Goal: Information Seeking & Learning: Learn about a topic

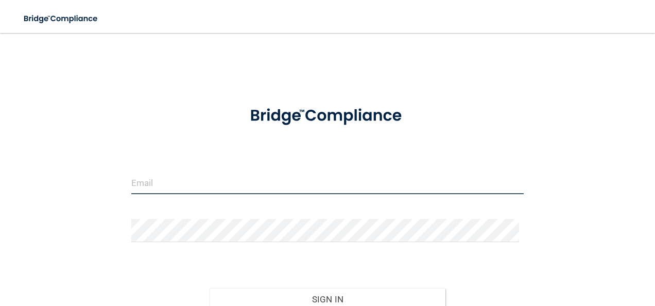
click at [279, 184] on input "email" at bounding box center [327, 182] width 393 height 23
type input "[PERSON_NAME][EMAIL_ADDRESS][DOMAIN_NAME]"
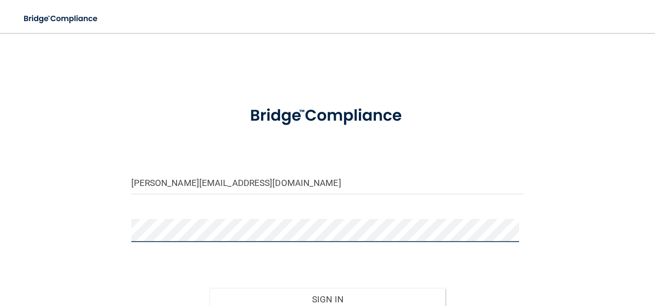
click at [210, 288] on button "Sign In" at bounding box center [328, 299] width 236 height 23
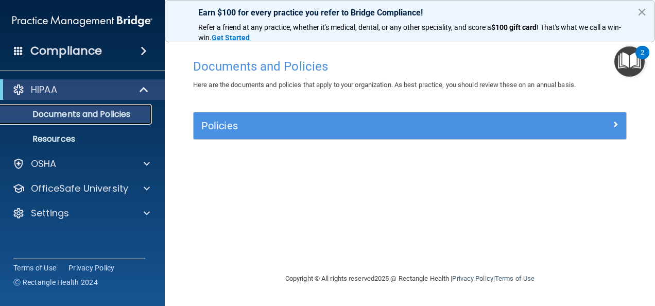
click at [76, 117] on p "Documents and Policies" at bounding box center [77, 114] width 141 height 10
click at [76, 133] on link "Resources" at bounding box center [71, 139] width 162 height 21
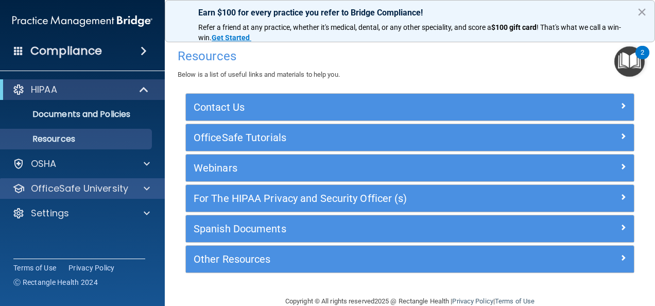
click at [106, 180] on div "OfficeSafe University" at bounding box center [82, 188] width 165 height 21
click at [109, 188] on p "OfficeSafe University" at bounding box center [79, 188] width 97 height 12
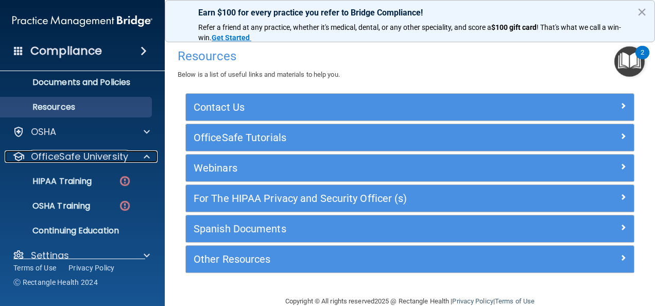
scroll to position [47, 0]
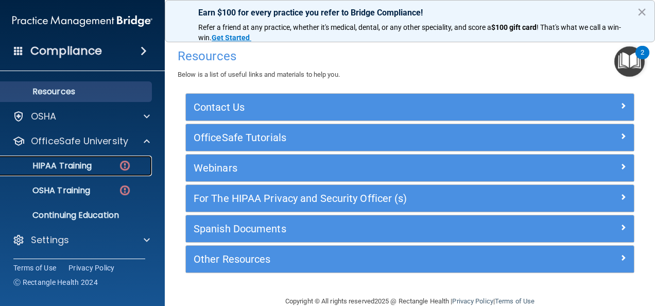
click at [98, 167] on div "HIPAA Training" at bounding box center [77, 166] width 141 height 10
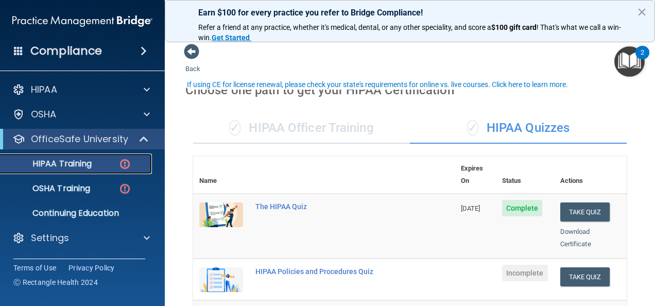
scroll to position [52, 0]
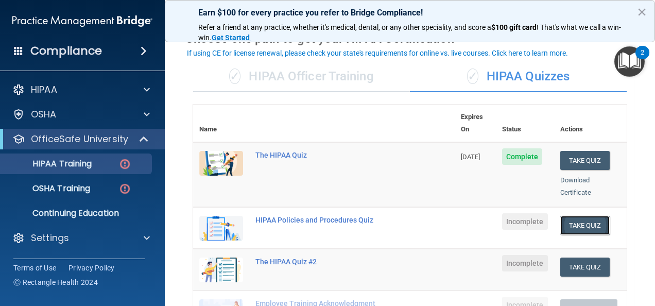
click at [581, 216] on button "Take Quiz" at bounding box center [585, 225] width 49 height 19
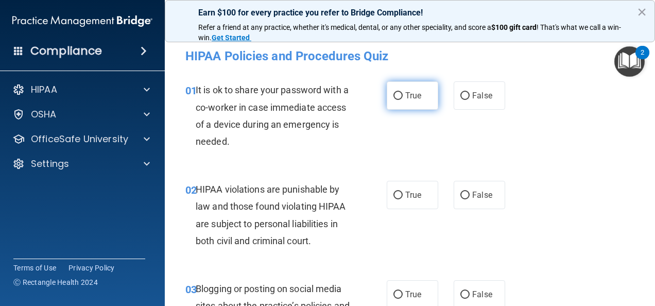
click at [396, 98] on input "True" at bounding box center [398, 96] width 9 height 8
radio input "true"
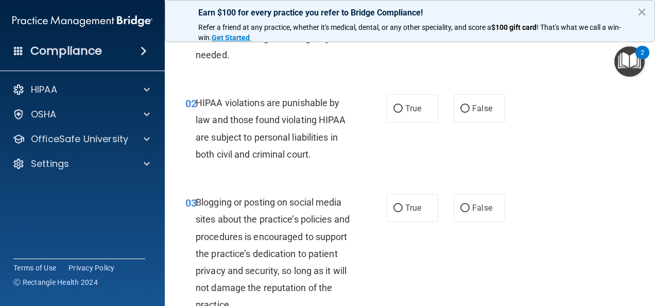
scroll to position [103, 0]
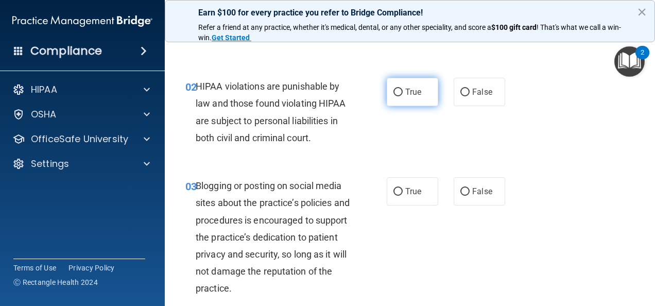
click at [413, 97] on label "True" at bounding box center [413, 92] width 52 height 28
click at [403, 96] on input "True" at bounding box center [398, 93] width 9 height 8
radio input "true"
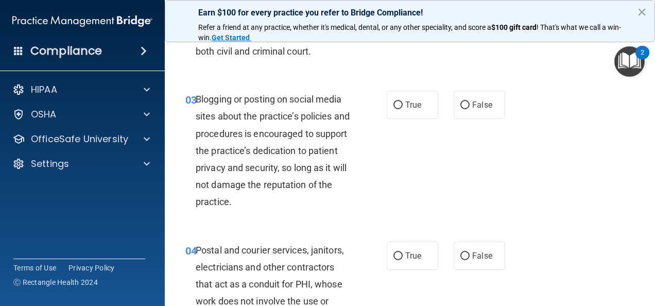
scroll to position [206, 0]
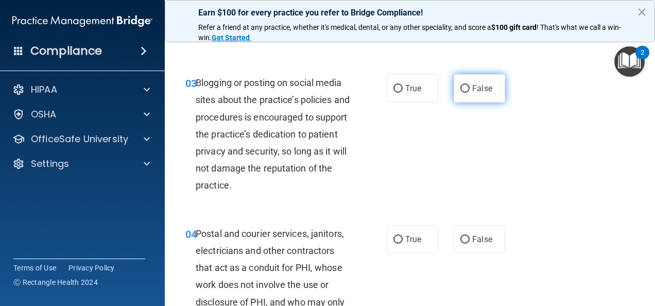
click at [478, 97] on label "False" at bounding box center [480, 88] width 52 height 28
click at [470, 93] on input "False" at bounding box center [465, 89] width 9 height 8
radio input "true"
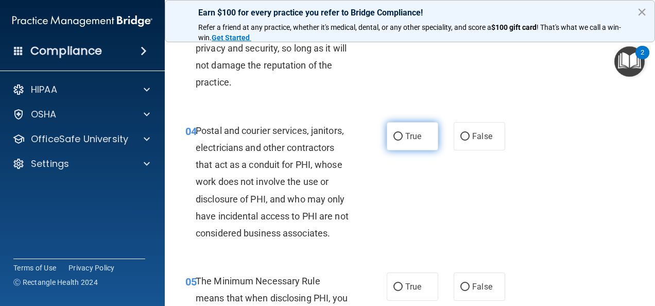
click at [420, 136] on label "True" at bounding box center [413, 136] width 52 height 28
click at [403, 136] on input "True" at bounding box center [398, 137] width 9 height 8
radio input "true"
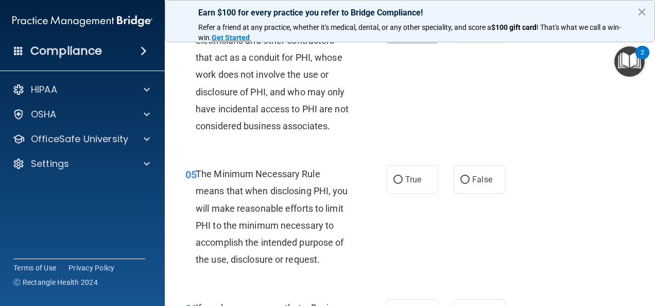
scroll to position [464, 0]
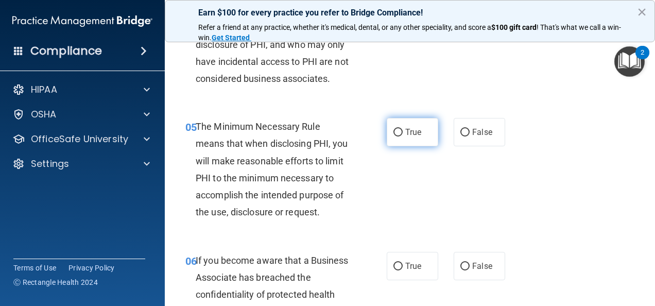
click at [418, 146] on label "True" at bounding box center [413, 132] width 52 height 28
click at [403, 137] on input "True" at bounding box center [398, 133] width 9 height 8
radio input "true"
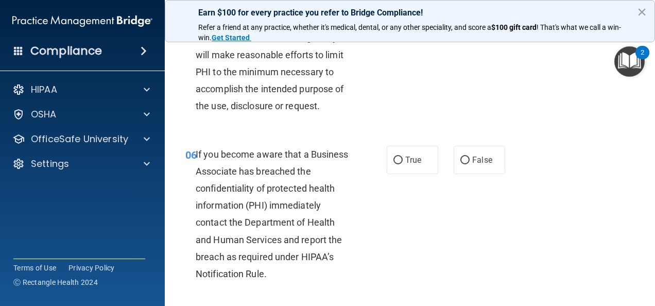
scroll to position [618, 0]
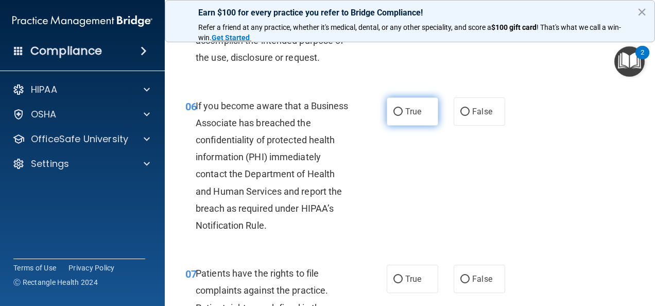
click at [412, 126] on label "True" at bounding box center [413, 111] width 52 height 28
click at [403, 116] on input "True" at bounding box center [398, 112] width 9 height 8
radio input "true"
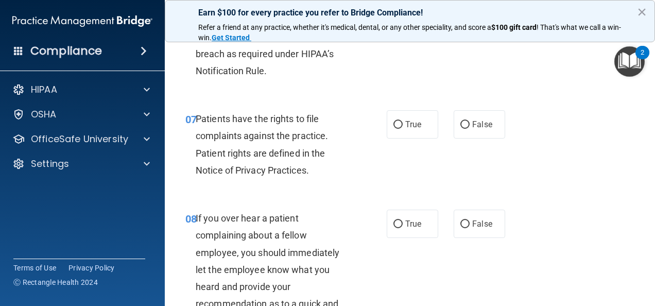
scroll to position [824, 0]
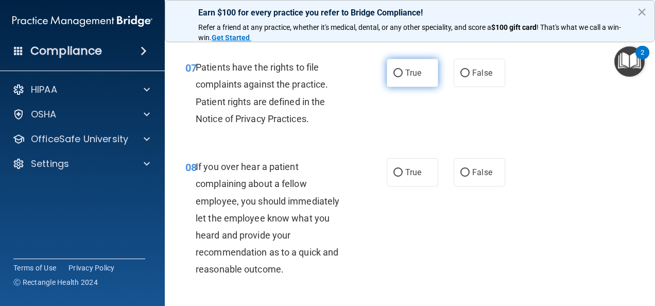
click at [407, 87] on label "True" at bounding box center [413, 73] width 52 height 28
click at [403, 77] on input "True" at bounding box center [398, 74] width 9 height 8
radio input "true"
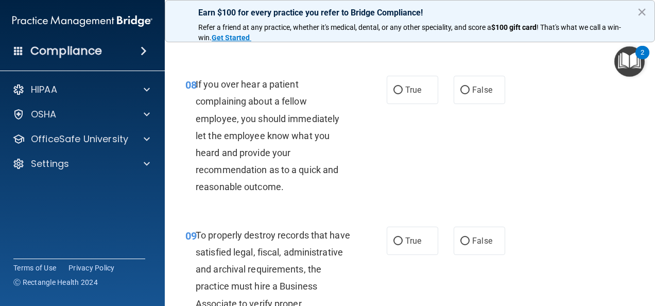
scroll to position [928, 0]
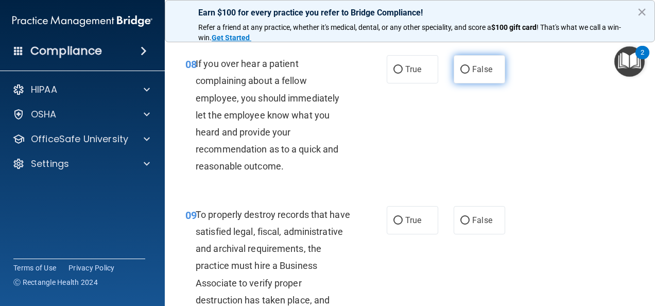
click at [471, 83] on label "False" at bounding box center [480, 69] width 52 height 28
click at [470, 74] on input "False" at bounding box center [465, 70] width 9 height 8
radio input "true"
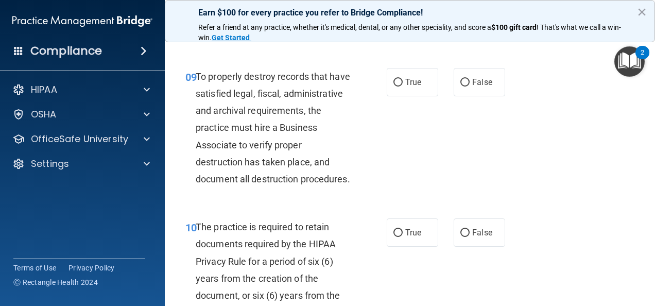
scroll to position [1082, 0]
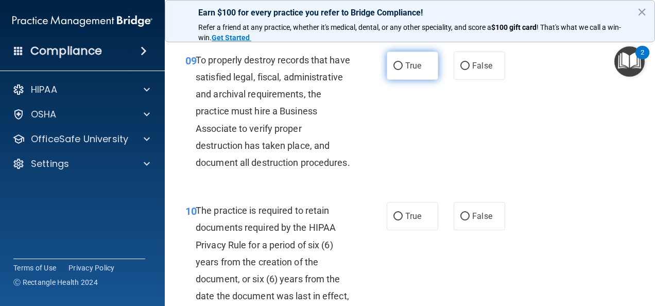
click at [407, 80] on label "True" at bounding box center [413, 66] width 52 height 28
click at [403, 70] on input "True" at bounding box center [398, 66] width 9 height 8
radio input "true"
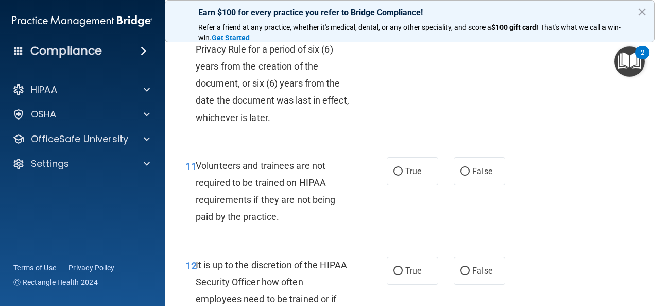
scroll to position [1288, 0]
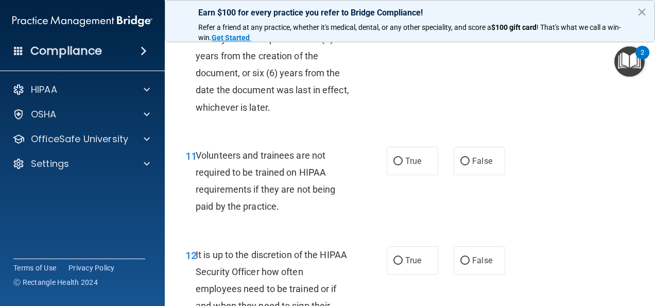
click at [456, 24] on label "False" at bounding box center [480, 10] width 52 height 28
click at [461, 14] on input "False" at bounding box center [465, 11] width 9 height 8
radio input "true"
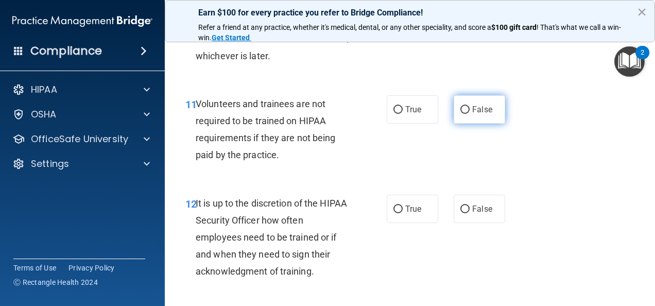
click at [461, 114] on input "False" at bounding box center [465, 110] width 9 height 8
radio input "true"
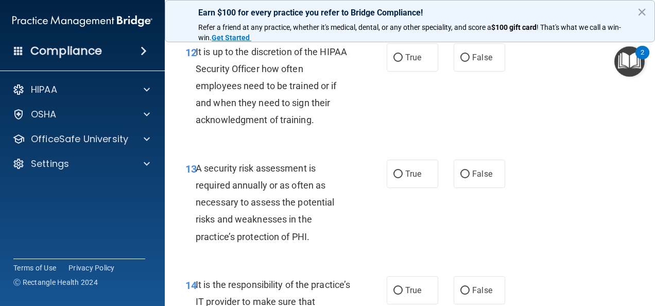
scroll to position [1494, 0]
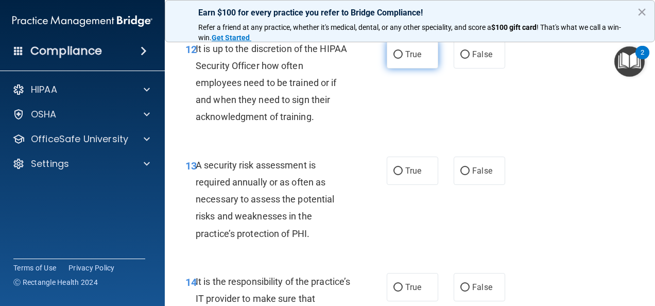
click at [423, 69] on label "True" at bounding box center [413, 54] width 52 height 28
click at [403, 59] on input "True" at bounding box center [398, 55] width 9 height 8
radio input "true"
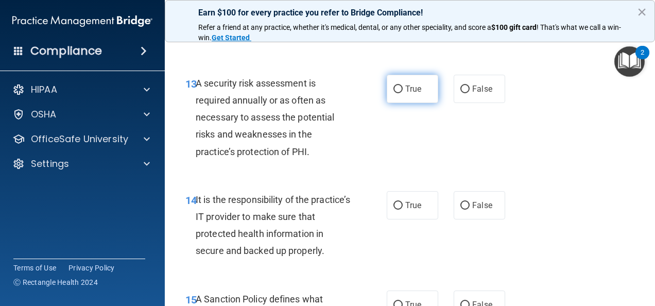
scroll to position [1597, 0]
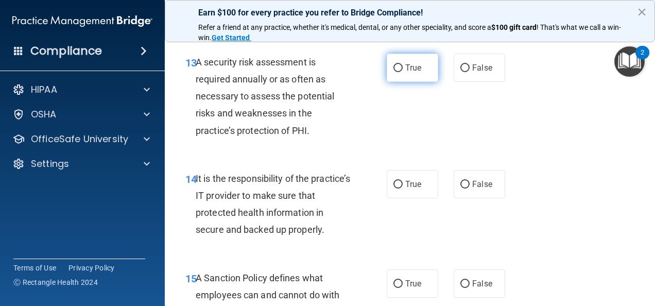
click at [425, 82] on label "True" at bounding box center [413, 68] width 52 height 28
click at [403, 72] on input "True" at bounding box center [398, 68] width 9 height 8
radio input "true"
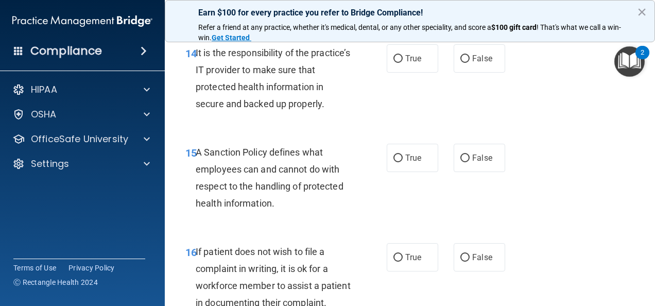
scroll to position [1752, 0]
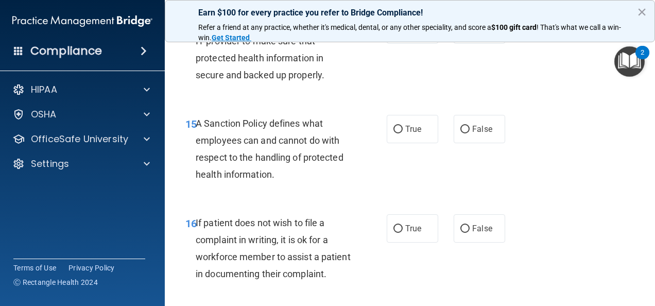
drag, startPoint x: 413, startPoint y: 89, endPoint x: 417, endPoint y: 97, distance: 8.8
click at [413, 44] on label "True" at bounding box center [413, 29] width 52 height 28
click at [403, 34] on input "True" at bounding box center [398, 30] width 9 height 8
radio input "true"
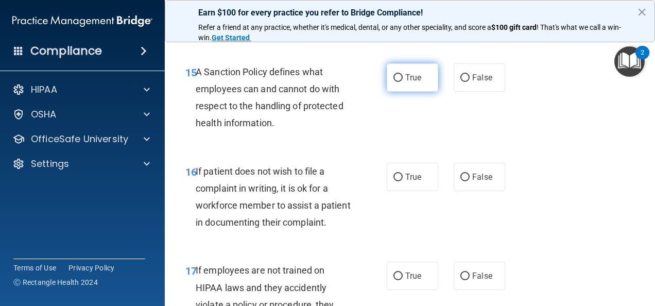
click at [423, 92] on label "True" at bounding box center [413, 77] width 52 height 28
click at [403, 82] on input "True" at bounding box center [398, 78] width 9 height 8
radio input "true"
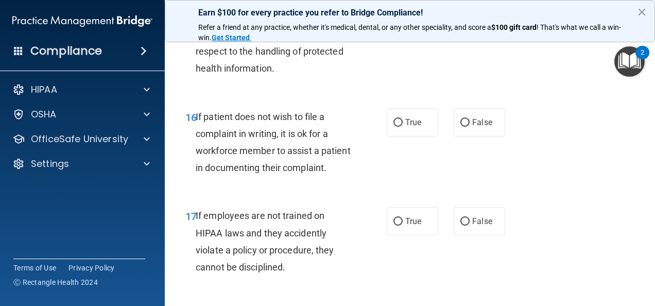
scroll to position [1907, 0]
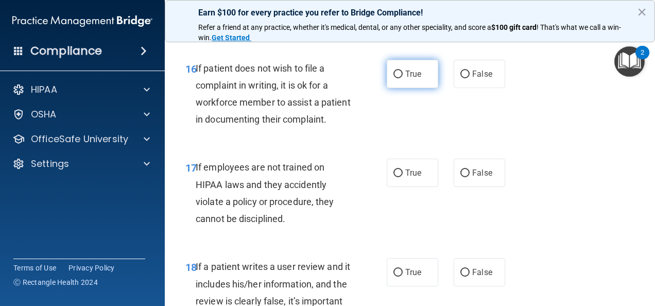
click at [425, 88] on label "True" at bounding box center [413, 74] width 52 height 28
click at [403, 78] on input "True" at bounding box center [398, 75] width 9 height 8
radio input "true"
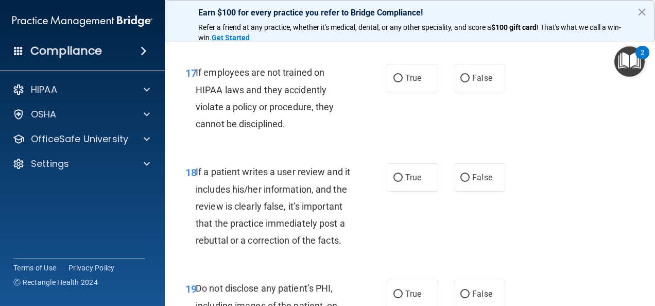
scroll to position [2010, 0]
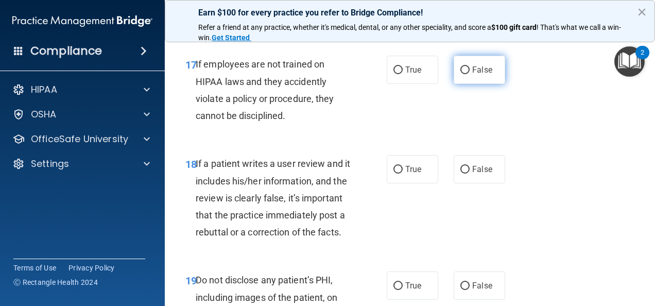
click at [462, 84] on label "False" at bounding box center [480, 70] width 52 height 28
click at [462, 74] on input "False" at bounding box center [465, 70] width 9 height 8
radio input "true"
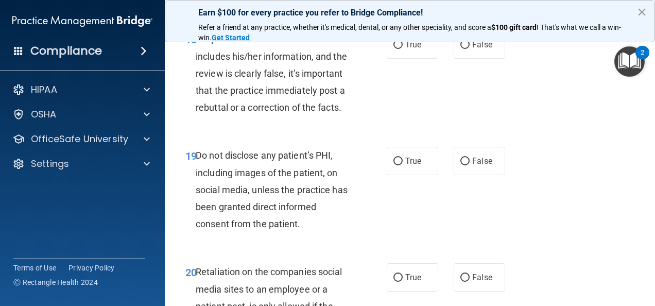
scroll to position [2164, 0]
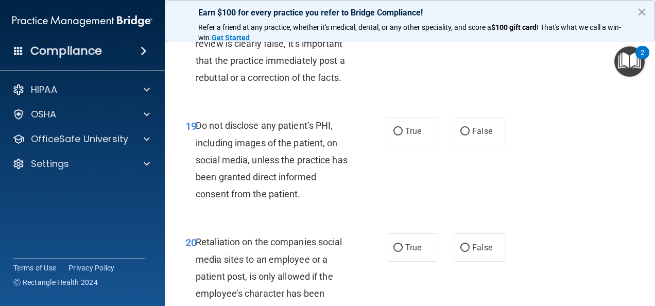
click at [471, 29] on label "False" at bounding box center [480, 15] width 52 height 28
click at [470, 19] on input "False" at bounding box center [465, 15] width 9 height 8
radio input "true"
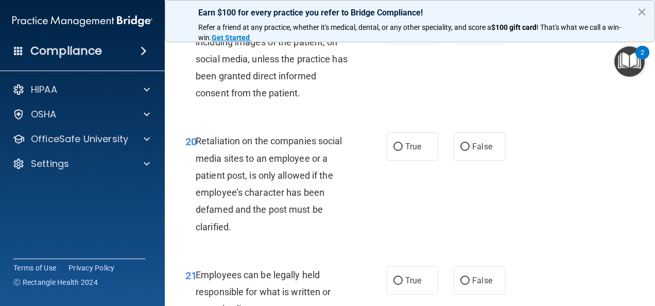
scroll to position [2267, 0]
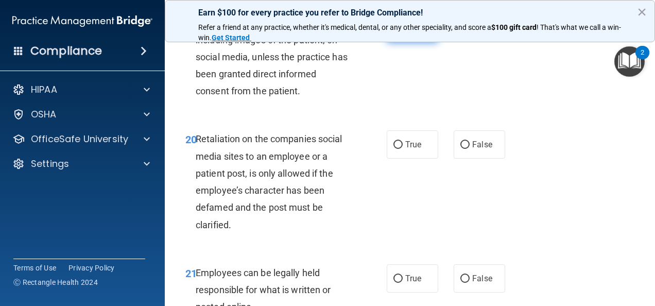
click at [418, 42] on label "True" at bounding box center [413, 28] width 52 height 28
click at [403, 32] on input "True" at bounding box center [398, 29] width 9 height 8
radio input "true"
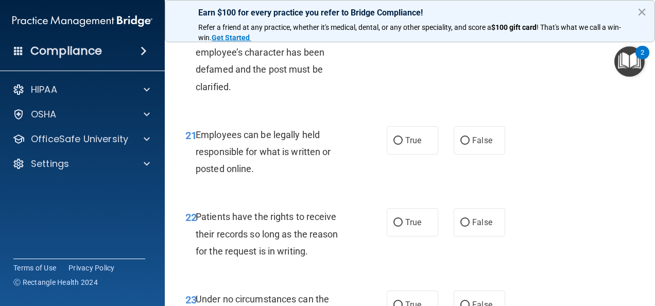
scroll to position [2422, 0]
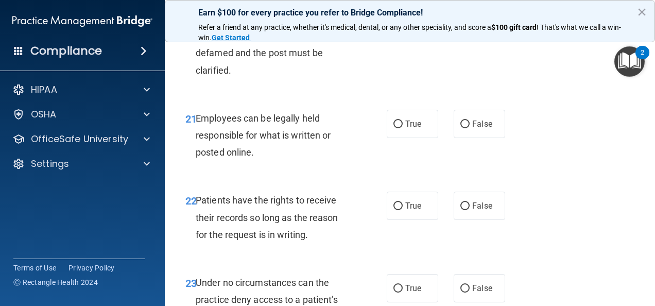
radio input "true"
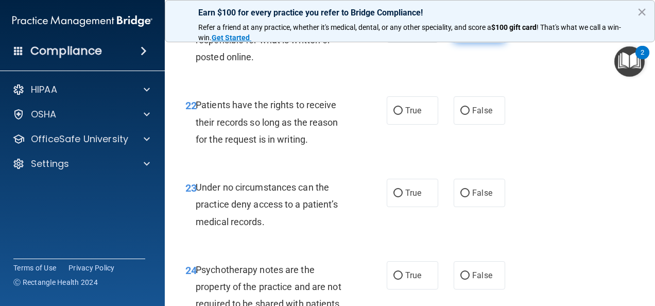
scroll to position [2525, 0]
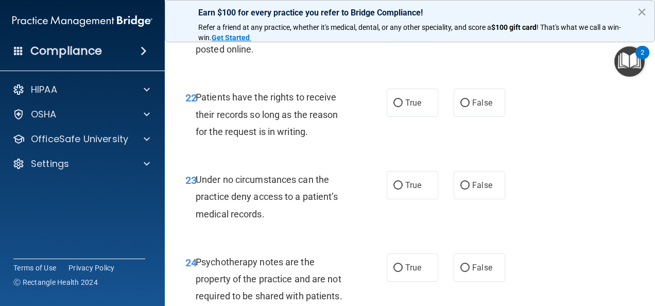
click at [414, 26] on span "True" at bounding box center [414, 21] width 16 height 10
click at [403, 25] on input "True" at bounding box center [398, 22] width 9 height 8
radio input "true"
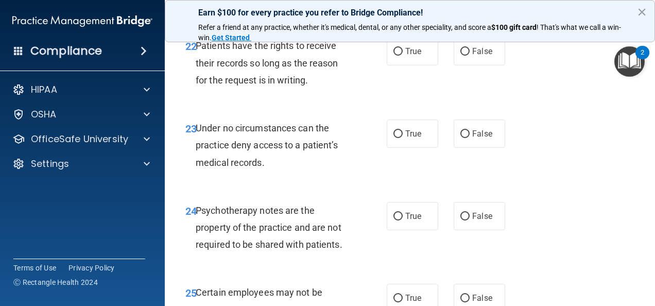
scroll to position [2628, 0]
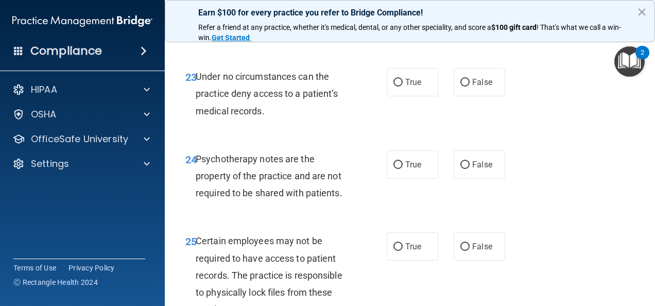
click at [418, 14] on label "True" at bounding box center [413, 0] width 52 height 28
click at [403, 4] on input "True" at bounding box center [398, 0] width 9 height 8
radio input "true"
click at [462, 4] on input "False" at bounding box center [465, 0] width 9 height 8
radio input "true"
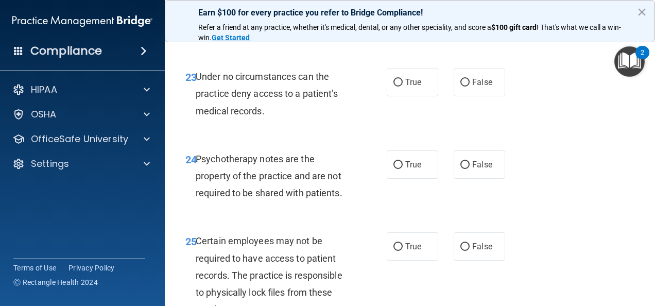
radio input "false"
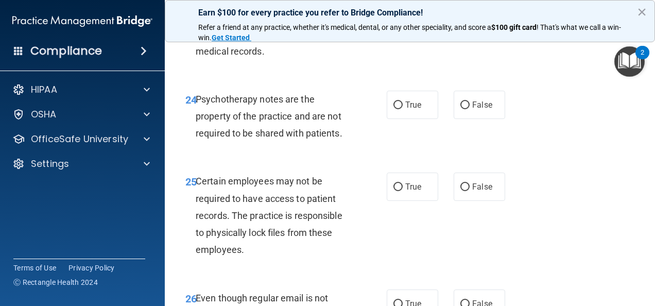
scroll to position [2731, 0]
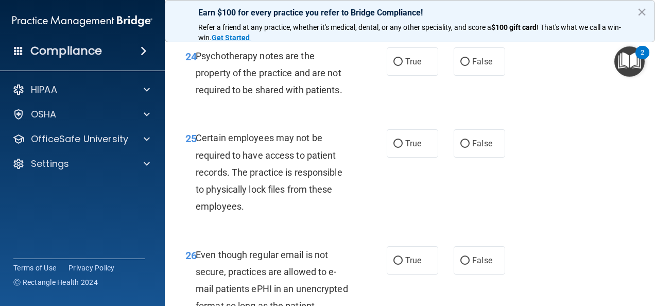
radio input "true"
click at [458, 76] on label "False" at bounding box center [480, 61] width 52 height 28
click at [461, 66] on input "False" at bounding box center [465, 62] width 9 height 8
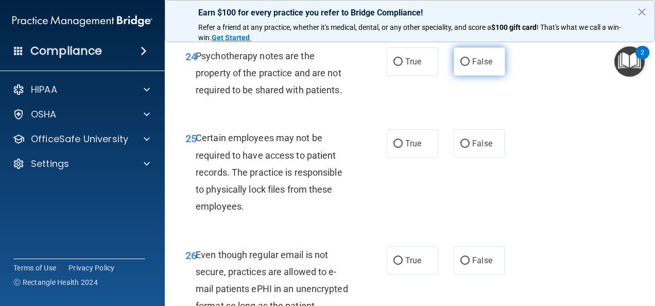
radio input "true"
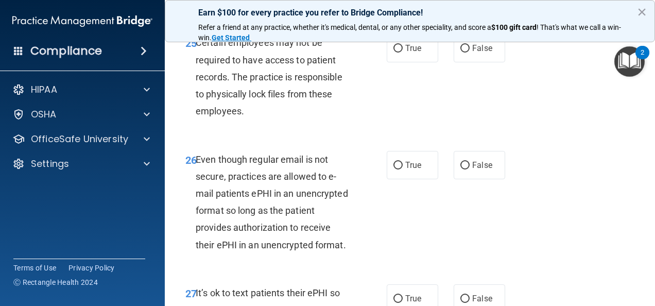
scroll to position [2886, 0]
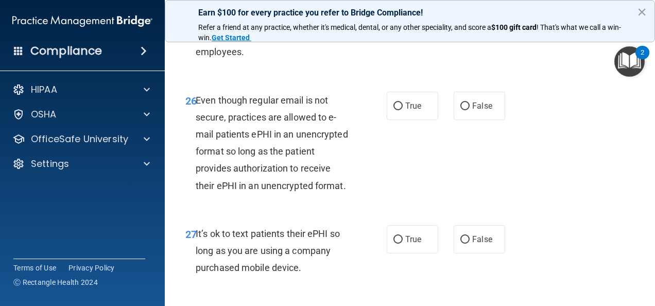
radio input "true"
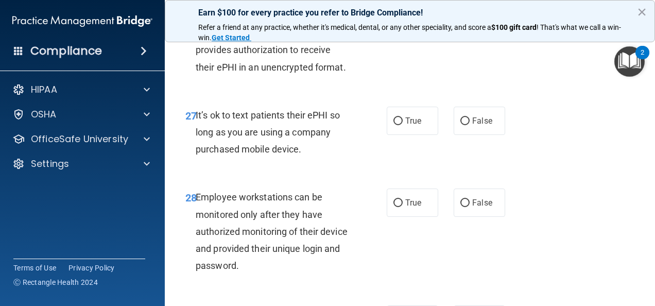
scroll to position [2989, 0]
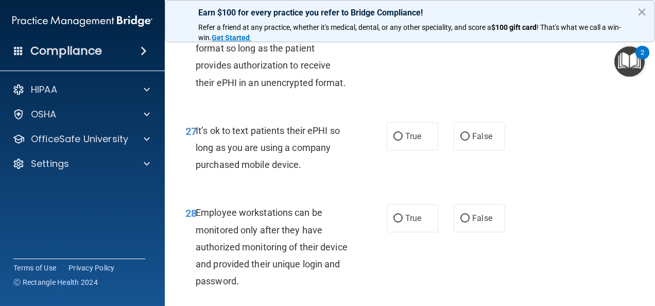
click at [461, 7] on input "False" at bounding box center [465, 3] width 9 height 8
radio input "true"
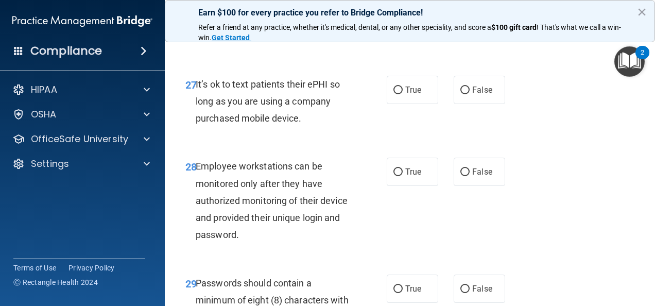
scroll to position [3092, 0]
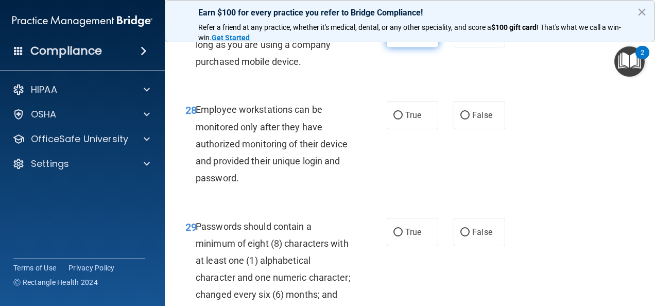
click at [399, 47] on label "True" at bounding box center [413, 33] width 52 height 28
click at [399, 38] on input "True" at bounding box center [398, 34] width 9 height 8
radio input "true"
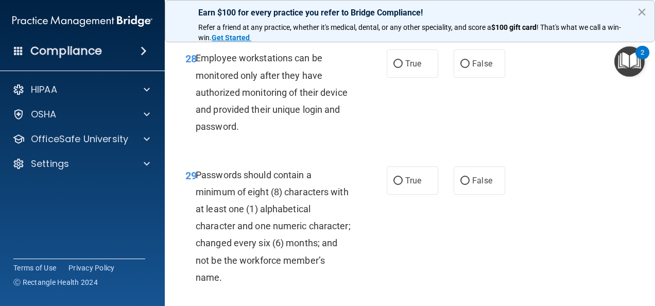
scroll to position [3195, 0]
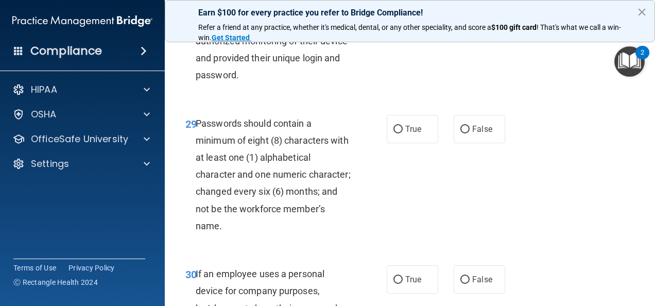
click at [411, 17] on span "True" at bounding box center [414, 12] width 16 height 10
click at [403, 16] on input "True" at bounding box center [398, 13] width 9 height 8
radio input "true"
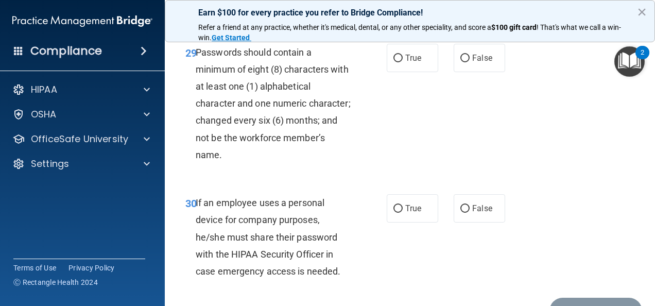
scroll to position [3298, 0]
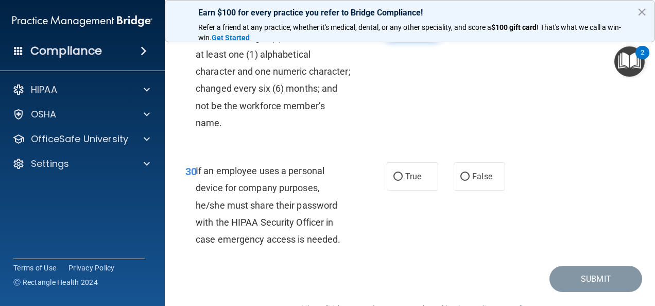
click at [407, 31] on span "True" at bounding box center [414, 26] width 16 height 10
click at [403, 30] on input "True" at bounding box center [398, 27] width 9 height 8
radio input "true"
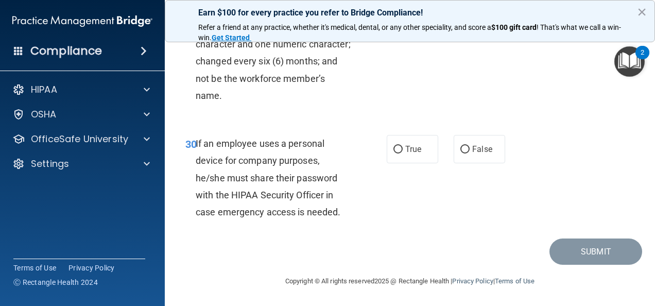
scroll to position [3401, 0]
click at [413, 154] on span "True" at bounding box center [414, 149] width 16 height 10
click at [403, 154] on input "True" at bounding box center [398, 150] width 9 height 8
radio input "true"
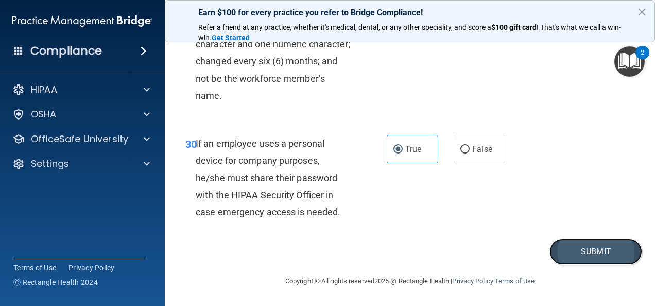
click at [565, 265] on button "Submit" at bounding box center [596, 252] width 93 height 26
drag, startPoint x: 602, startPoint y: 270, endPoint x: 603, endPoint y: 275, distance: 5.2
click at [603, 265] on button "Submit" at bounding box center [596, 252] width 93 height 26
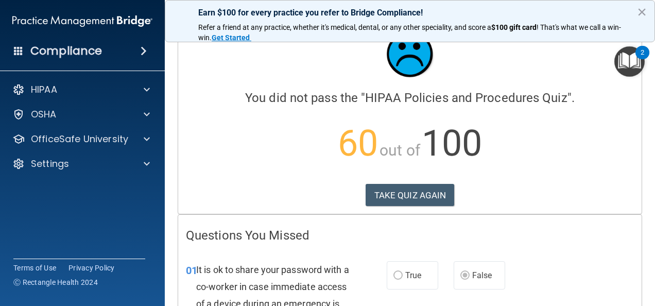
scroll to position [52, 0]
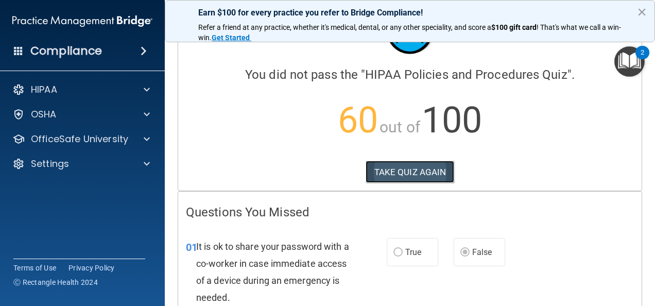
click at [430, 172] on button "TAKE QUIZ AGAIN" at bounding box center [410, 172] width 89 height 23
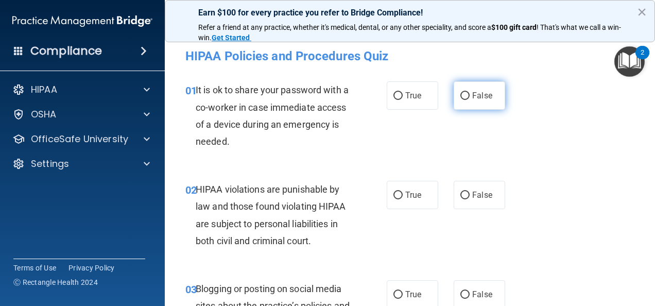
click at [466, 98] on label "False" at bounding box center [480, 95] width 52 height 28
click at [466, 98] on input "False" at bounding box center [465, 96] width 9 height 8
radio input "true"
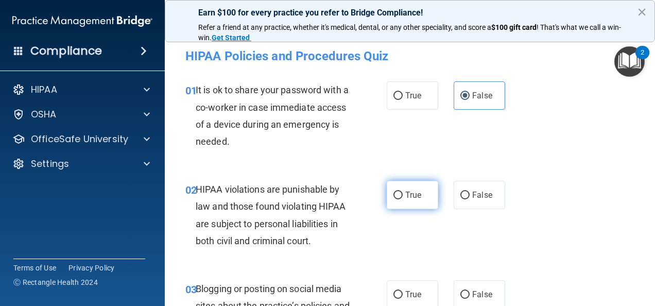
click at [415, 196] on span "True" at bounding box center [414, 195] width 16 height 10
click at [403, 196] on input "True" at bounding box center [398, 196] width 9 height 8
radio input "true"
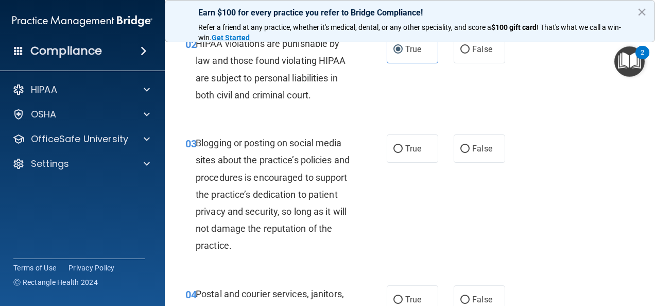
scroll to position [155, 0]
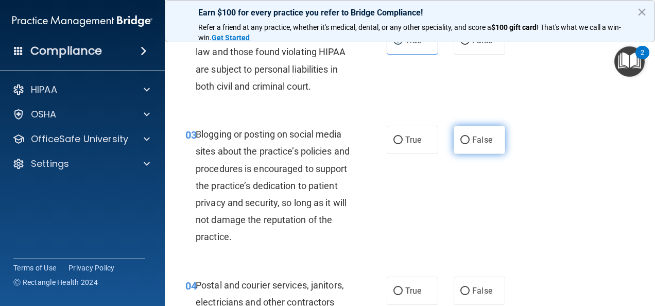
click at [475, 139] on span "False" at bounding box center [483, 140] width 20 height 10
click at [470, 139] on input "False" at bounding box center [465, 141] width 9 height 8
radio input "true"
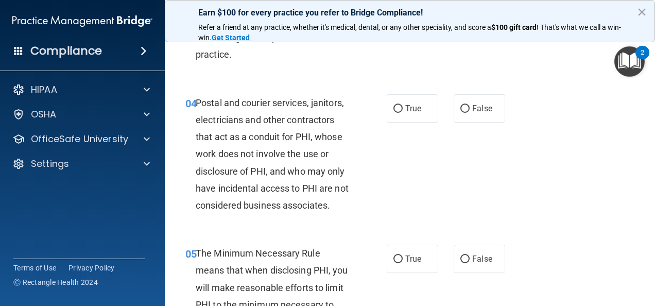
scroll to position [361, 0]
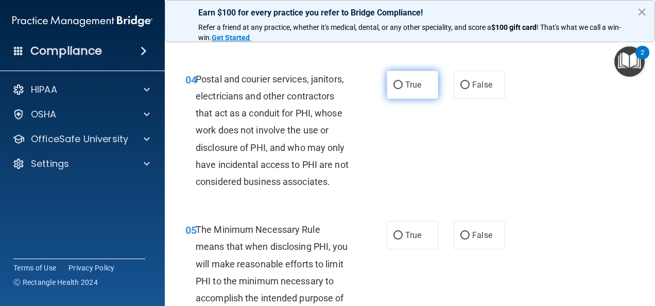
click at [428, 87] on label "True" at bounding box center [413, 85] width 52 height 28
click at [403, 87] on input "True" at bounding box center [398, 85] width 9 height 8
radio input "true"
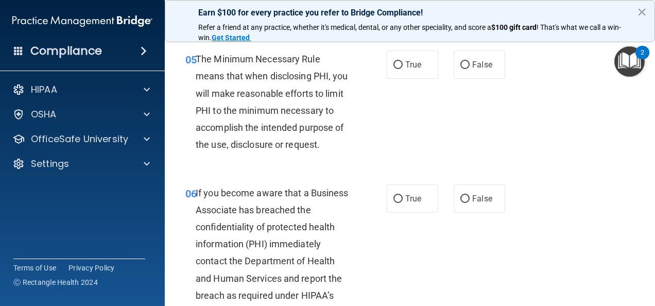
scroll to position [515, 0]
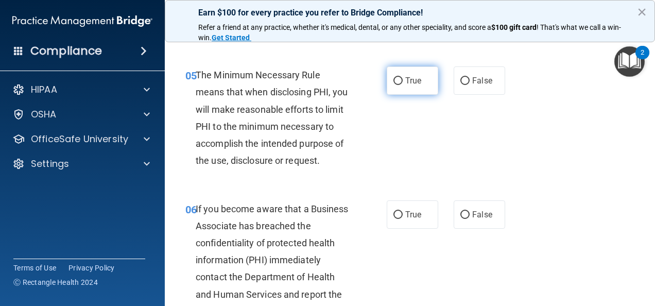
click at [423, 95] on label "True" at bounding box center [413, 80] width 52 height 28
click at [403, 85] on input "True" at bounding box center [398, 81] width 9 height 8
radio input "true"
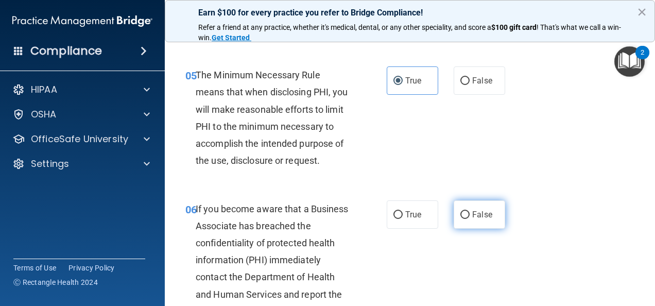
click at [474, 220] on span "False" at bounding box center [483, 215] width 20 height 10
click at [470, 219] on input "False" at bounding box center [465, 215] width 9 height 8
radio input "true"
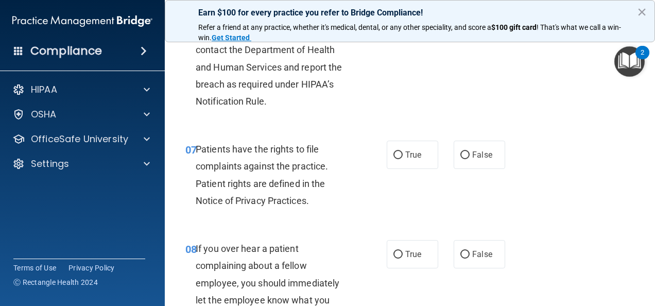
scroll to position [773, 0]
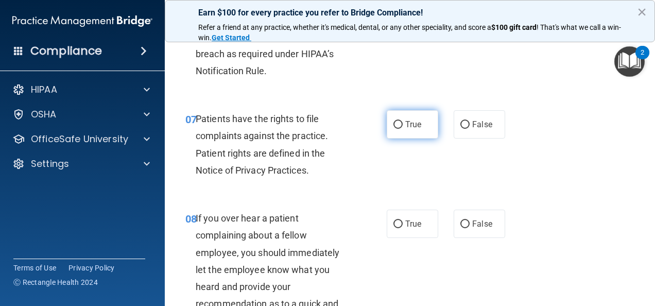
click at [418, 139] on label "True" at bounding box center [413, 124] width 52 height 28
click at [403, 129] on input "True" at bounding box center [398, 125] width 9 height 8
radio input "true"
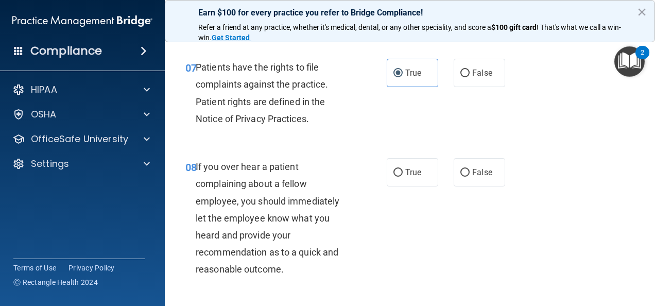
scroll to position [876, 0]
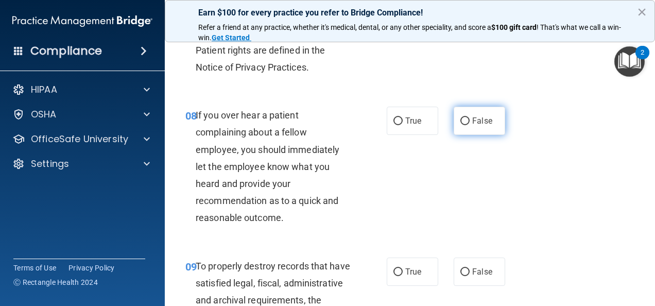
click at [479, 126] on span "False" at bounding box center [483, 121] width 20 height 10
click at [470, 125] on input "False" at bounding box center [465, 121] width 9 height 8
radio input "true"
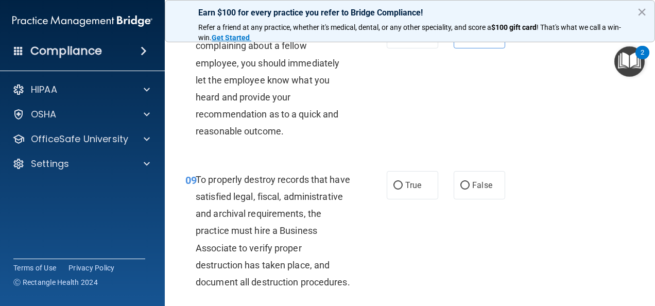
scroll to position [979, 0]
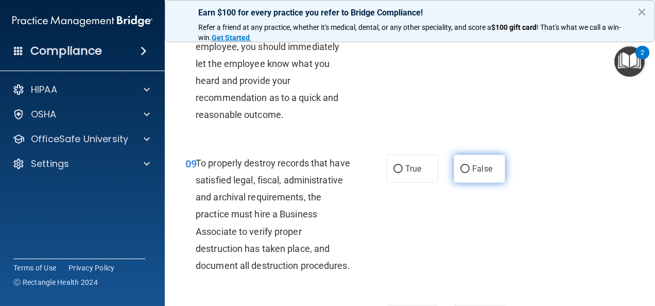
click at [454, 183] on label "False" at bounding box center [480, 169] width 52 height 28
click at [461, 173] on input "False" at bounding box center [465, 169] width 9 height 8
radio input "true"
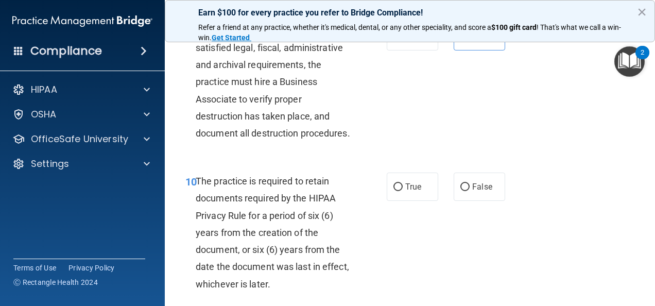
scroll to position [1134, 0]
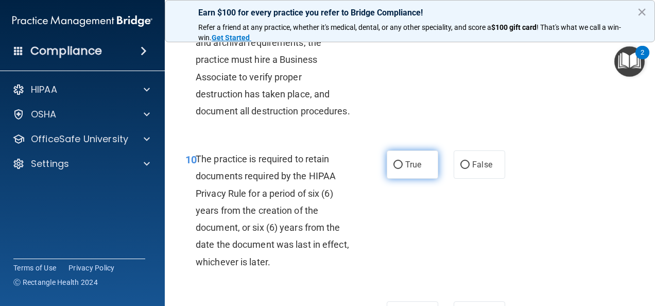
click at [420, 179] on label "True" at bounding box center [413, 164] width 52 height 28
click at [403, 169] on input "True" at bounding box center [398, 165] width 9 height 8
radio input "true"
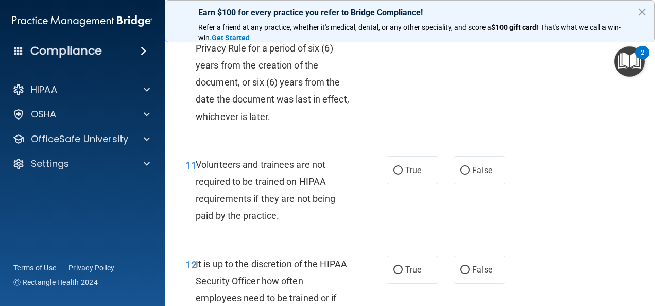
scroll to position [1340, 0]
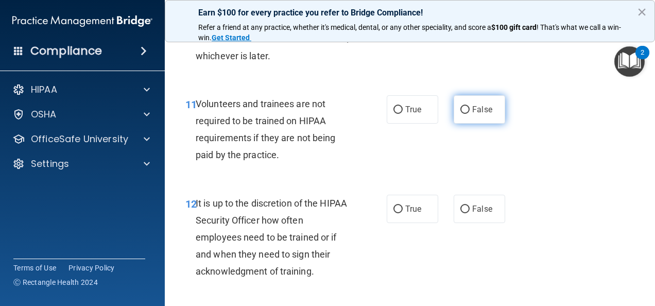
click at [461, 124] on label "False" at bounding box center [480, 109] width 52 height 28
click at [461, 114] on input "False" at bounding box center [465, 110] width 9 height 8
radio input "true"
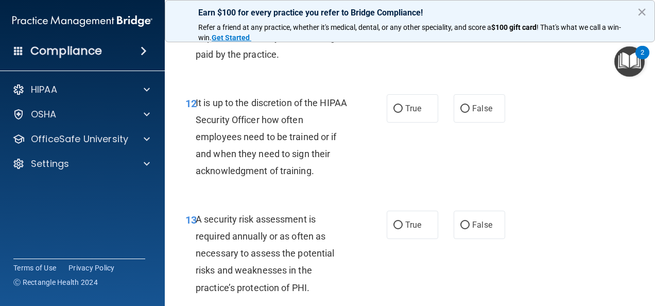
scroll to position [1443, 0]
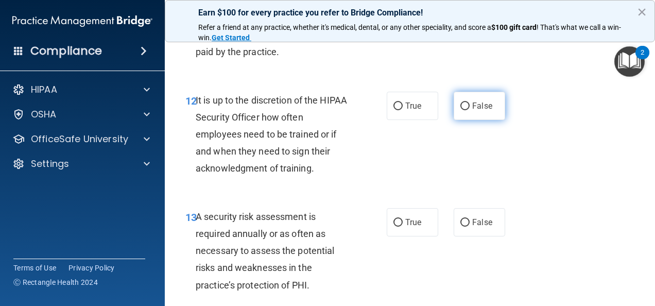
click at [473, 111] on span "False" at bounding box center [483, 106] width 20 height 10
click at [468, 110] on input "False" at bounding box center [465, 107] width 9 height 8
radio input "true"
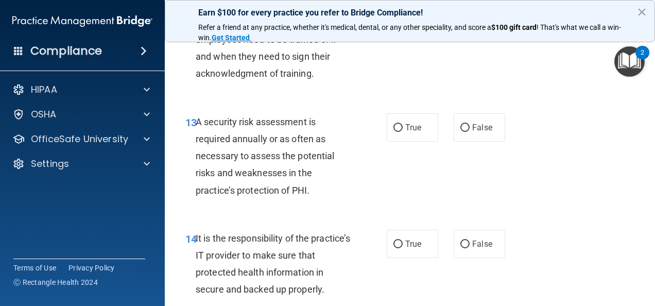
scroll to position [1597, 0]
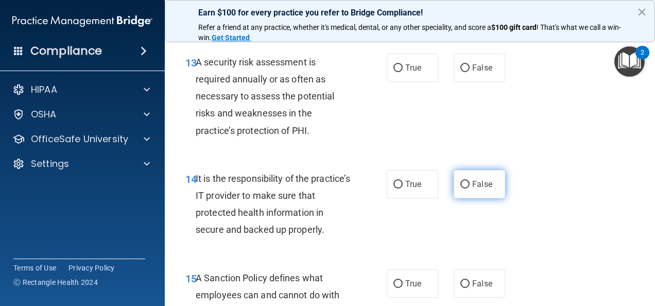
click at [473, 189] on span "False" at bounding box center [483, 184] width 20 height 10
click at [468, 189] on input "False" at bounding box center [465, 185] width 9 height 8
radio input "true"
click at [411, 82] on label "True" at bounding box center [413, 68] width 52 height 28
click at [403, 72] on input "True" at bounding box center [398, 68] width 9 height 8
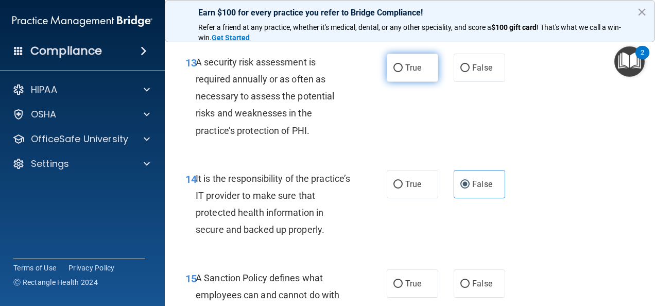
radio input "true"
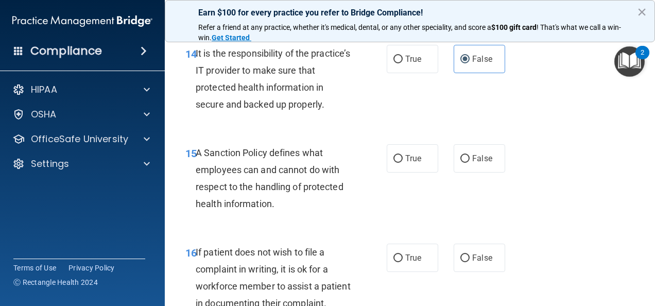
scroll to position [1752, 0]
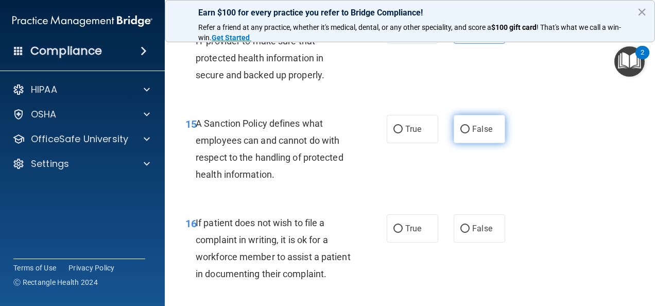
click at [462, 133] on input "False" at bounding box center [465, 130] width 9 height 8
radio input "true"
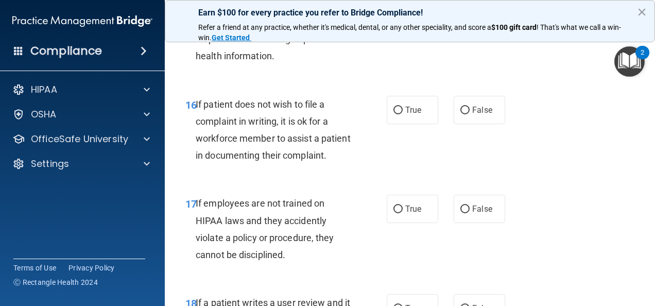
scroll to position [1855, 0]
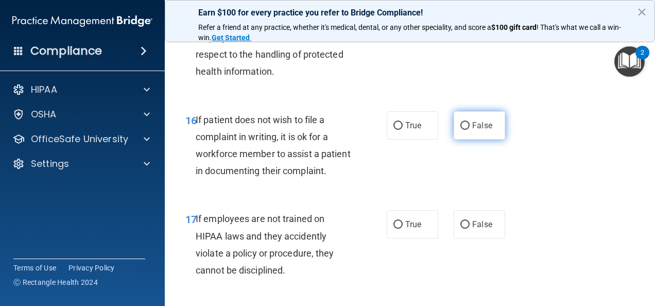
click at [461, 130] on input "False" at bounding box center [465, 126] width 9 height 8
radio input "true"
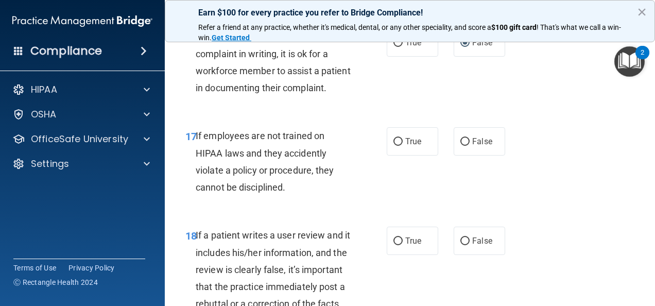
scroll to position [1958, 0]
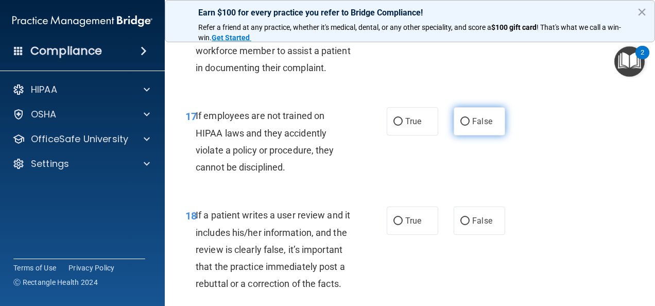
click at [461, 126] on input "False" at bounding box center [465, 122] width 9 height 8
radio input "true"
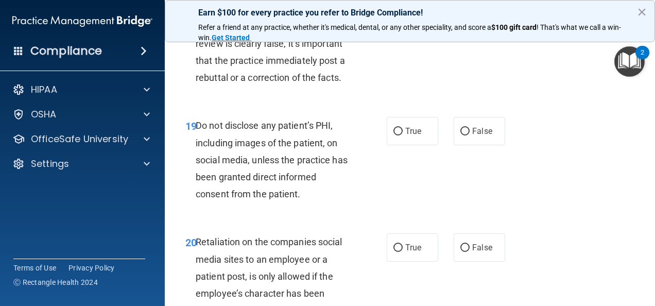
scroll to position [2216, 0]
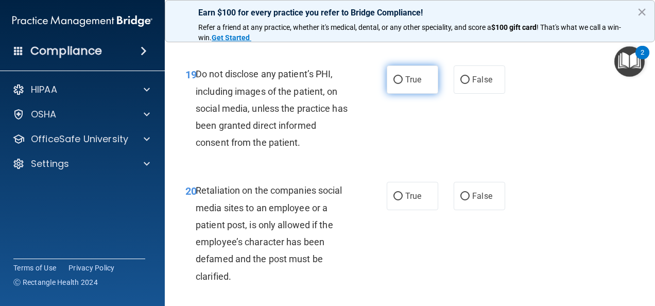
click at [394, 84] on input "True" at bounding box center [398, 80] width 9 height 8
radio input "true"
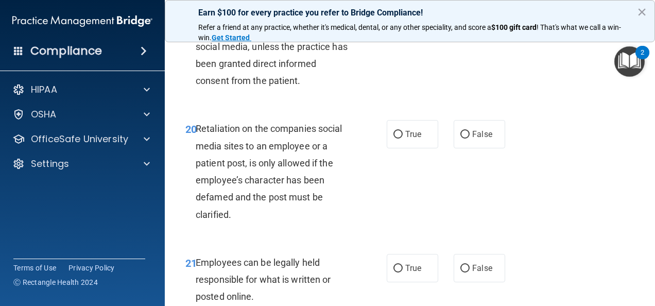
scroll to position [2319, 0]
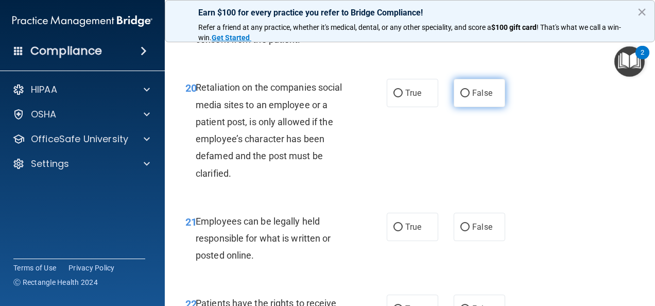
click at [461, 97] on input "False" at bounding box center [465, 94] width 9 height 8
radio input "true"
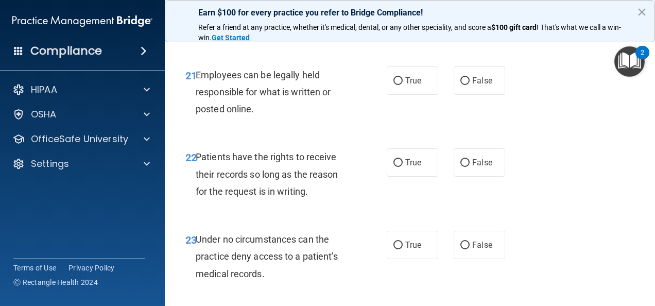
scroll to position [2473, 0]
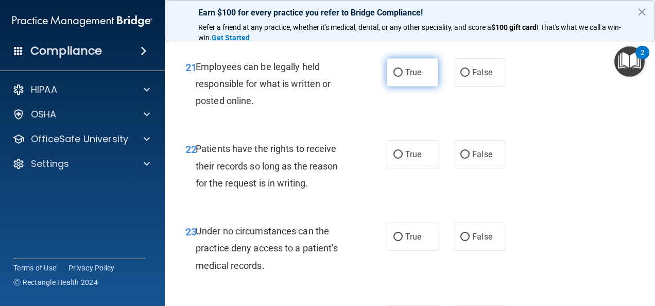
click at [418, 87] on label "True" at bounding box center [413, 72] width 52 height 28
click at [403, 77] on input "True" at bounding box center [398, 73] width 9 height 8
radio input "true"
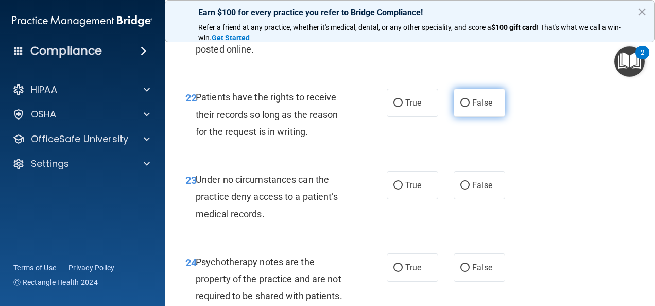
click at [461, 107] on input "False" at bounding box center [465, 103] width 9 height 8
radio input "true"
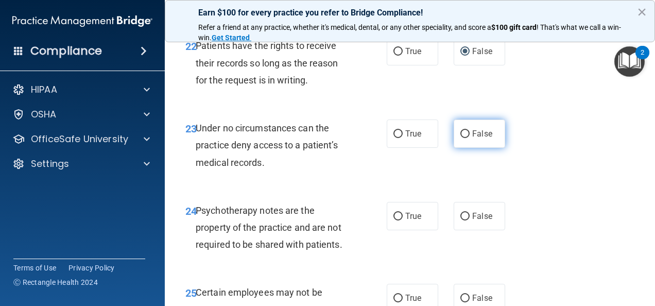
click at [473, 148] on label "False" at bounding box center [480, 134] width 52 height 28
click at [470, 138] on input "False" at bounding box center [465, 134] width 9 height 8
radio input "true"
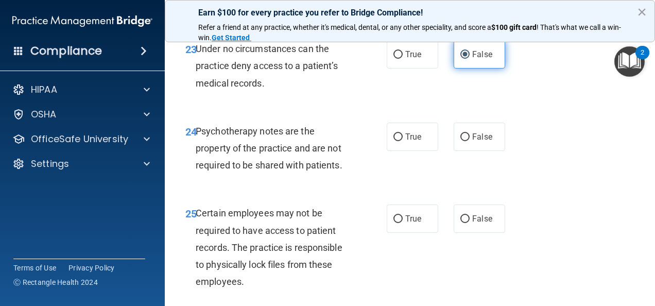
scroll to position [2680, 0]
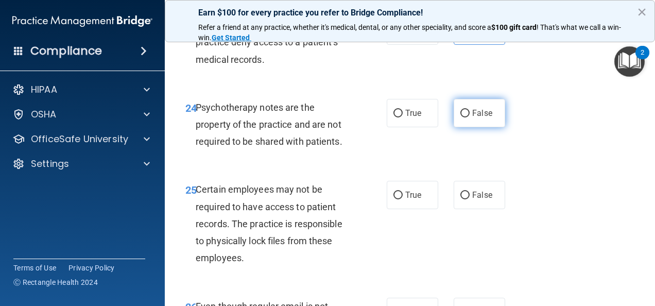
click at [476, 127] on label "False" at bounding box center [480, 113] width 52 height 28
click at [470, 117] on input "False" at bounding box center [465, 114] width 9 height 8
radio input "true"
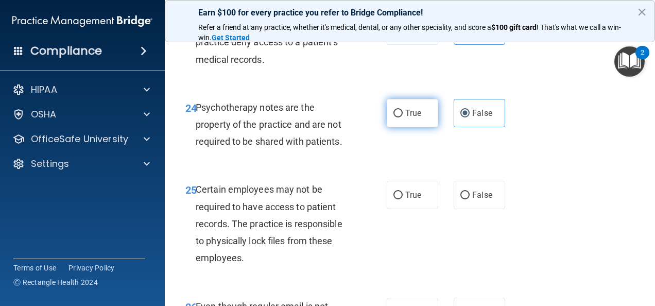
click at [416, 118] on span "True" at bounding box center [414, 113] width 16 height 10
click at [403, 117] on input "True" at bounding box center [398, 114] width 9 height 8
radio input "true"
radio input "false"
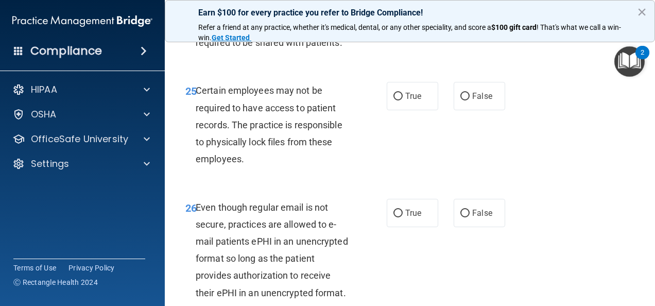
scroll to position [2783, 0]
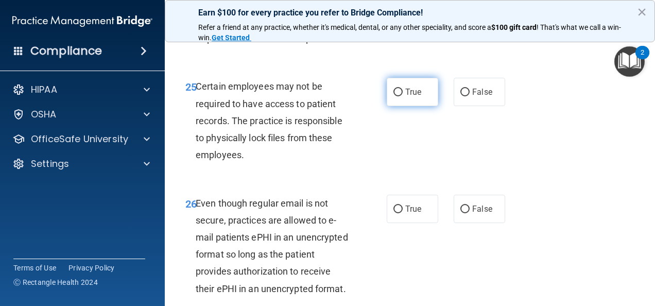
click at [416, 97] on span "True" at bounding box center [414, 92] width 16 height 10
click at [403, 96] on input "True" at bounding box center [398, 93] width 9 height 8
radio input "true"
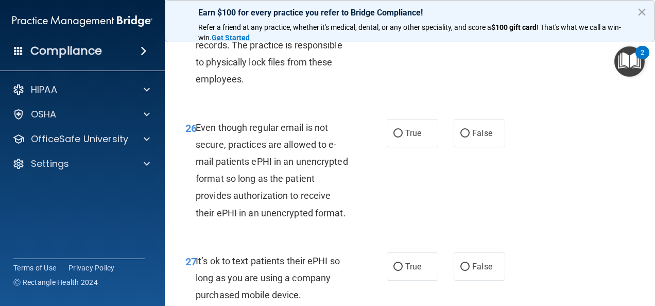
scroll to position [2886, 0]
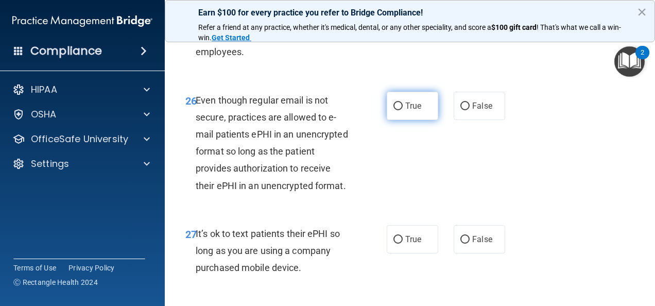
click at [410, 111] on span "True" at bounding box center [414, 106] width 16 height 10
click at [403, 110] on input "True" at bounding box center [398, 107] width 9 height 8
radio input "true"
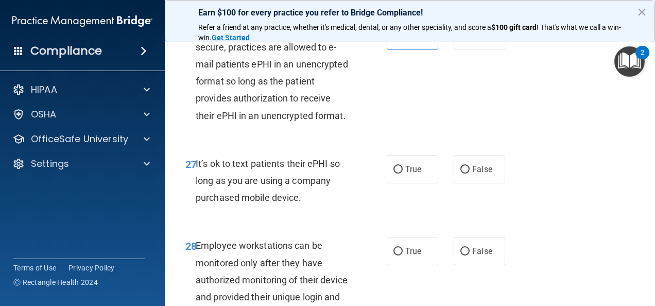
scroll to position [2989, 0]
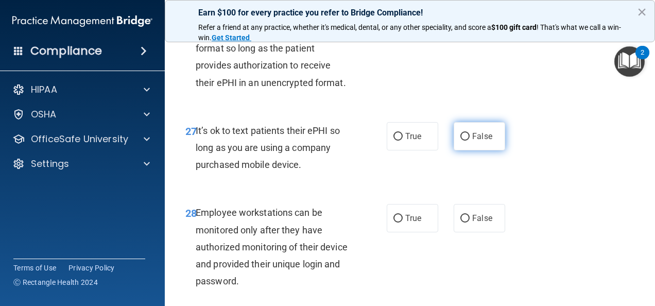
click at [464, 150] on label "False" at bounding box center [480, 136] width 52 height 28
click at [464, 141] on input "False" at bounding box center [465, 137] width 9 height 8
radio input "true"
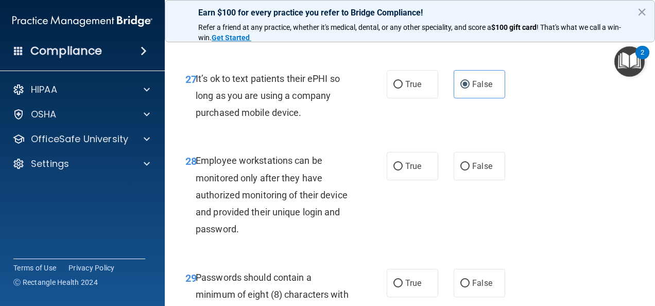
scroll to position [3092, 0]
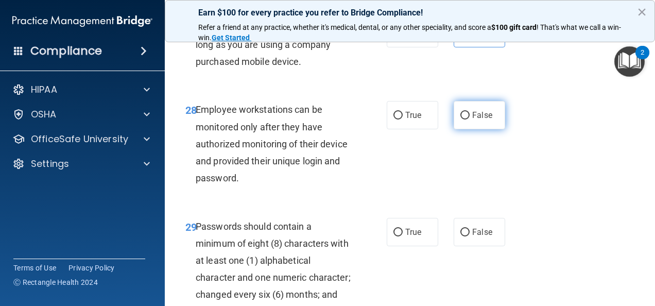
click at [461, 120] on input "False" at bounding box center [465, 116] width 9 height 8
radio input "true"
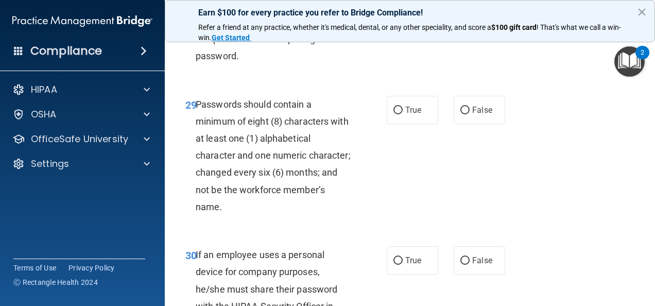
scroll to position [3298, 0]
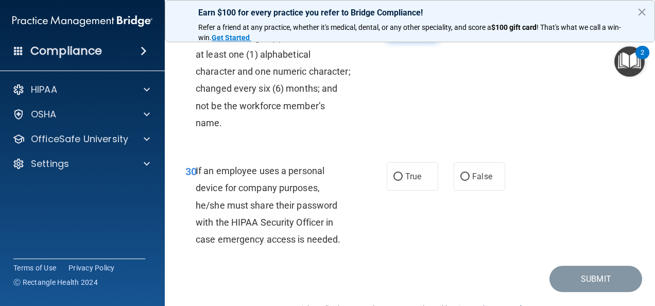
click at [415, 31] on span "True" at bounding box center [414, 26] width 16 height 10
click at [403, 30] on input "True" at bounding box center [398, 27] width 9 height 8
radio input "true"
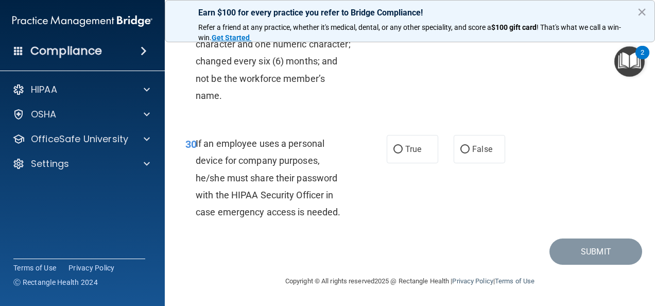
scroll to position [3401, 0]
click at [459, 163] on label "False" at bounding box center [480, 149] width 52 height 28
click at [461, 154] on input "False" at bounding box center [465, 150] width 9 height 8
radio input "true"
click at [495, 265] on div "Submit" at bounding box center [410, 252] width 465 height 26
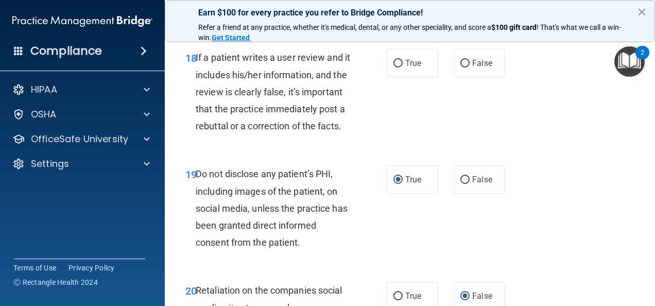
scroll to position [2061, 0]
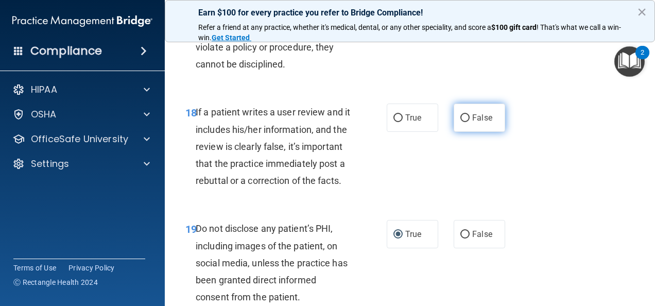
click at [473, 123] on span "False" at bounding box center [483, 118] width 20 height 10
click at [470, 122] on input "False" at bounding box center [465, 118] width 9 height 8
radio input "true"
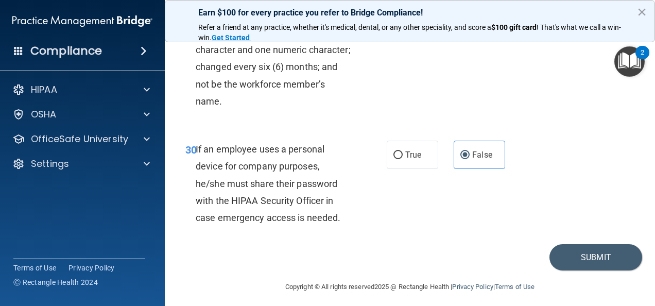
scroll to position [3428, 0]
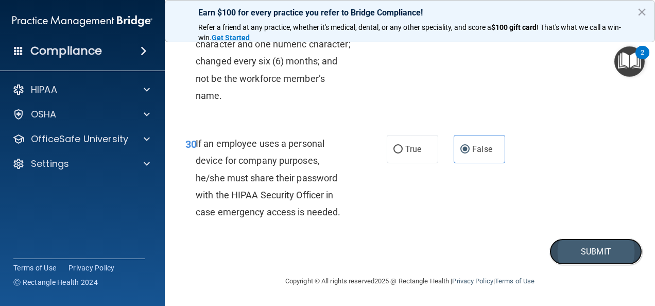
click at [596, 252] on button "Submit" at bounding box center [596, 252] width 93 height 26
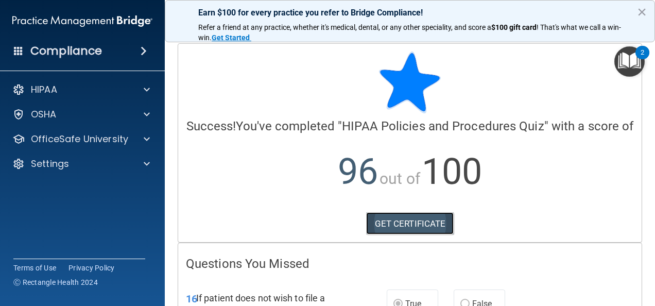
click at [435, 235] on link "GET CERTIFICATE" at bounding box center [410, 223] width 88 height 23
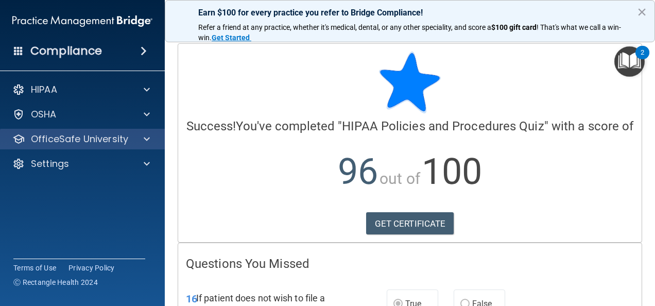
click at [149, 132] on div "OfficeSafe University" at bounding box center [82, 139] width 165 height 21
click at [145, 143] on span at bounding box center [147, 139] width 6 height 12
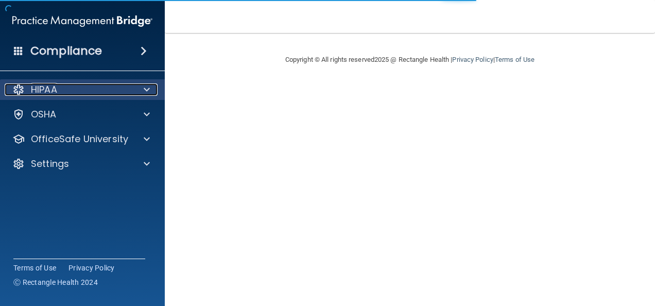
click at [104, 94] on div "HIPAA" at bounding box center [69, 89] width 128 height 12
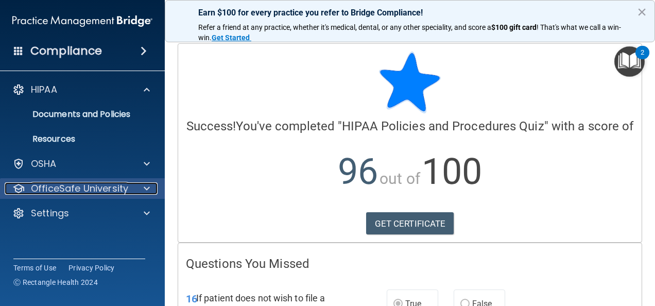
click at [120, 188] on p "OfficeSafe University" at bounding box center [79, 188] width 97 height 12
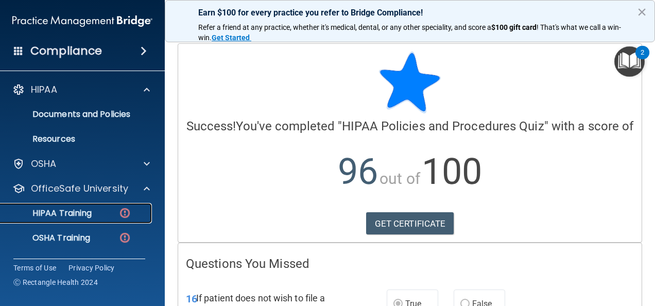
click at [122, 213] on img at bounding box center [125, 213] width 13 height 13
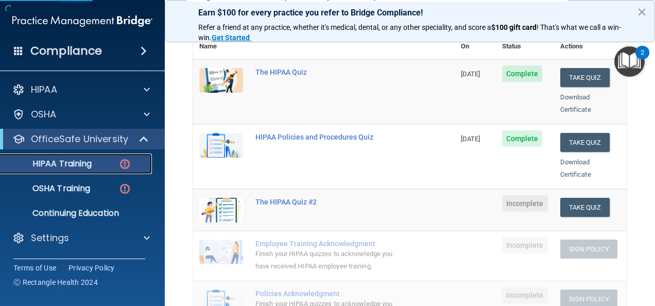
scroll to position [155, 0]
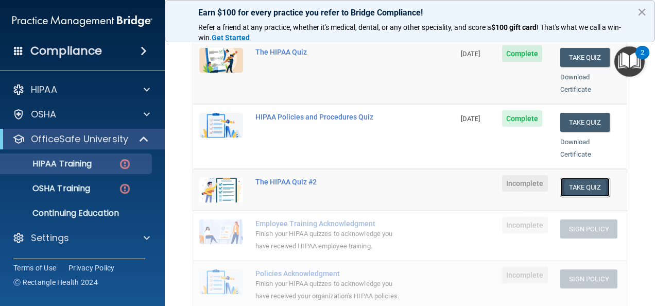
click at [593, 178] on button "Take Quiz" at bounding box center [585, 187] width 49 height 19
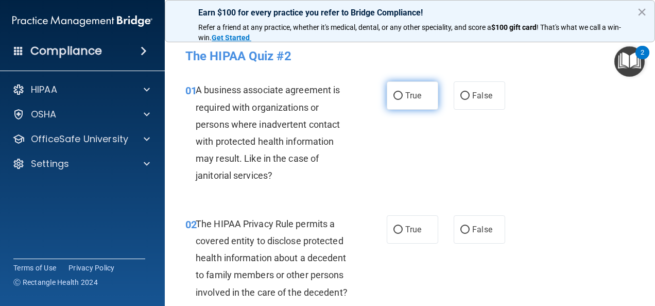
click at [422, 99] on label "True" at bounding box center [413, 95] width 52 height 28
click at [403, 99] on input "True" at bounding box center [398, 96] width 9 height 8
radio input "true"
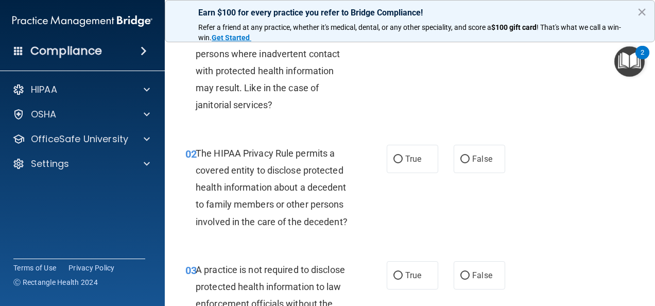
scroll to position [103, 0]
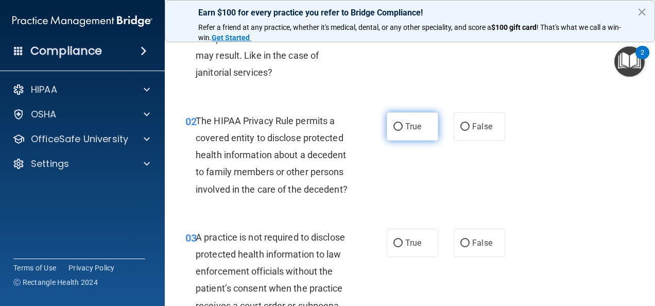
click at [423, 132] on label "True" at bounding box center [413, 126] width 52 height 28
click at [403, 131] on input "True" at bounding box center [398, 127] width 9 height 8
radio input "true"
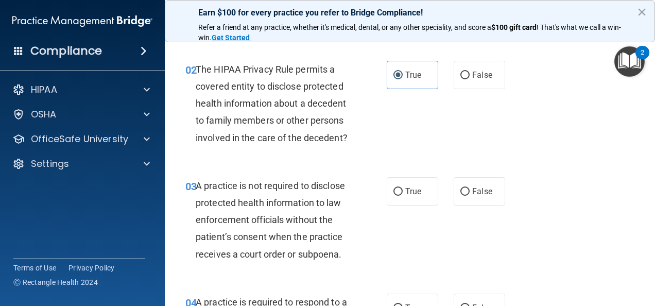
scroll to position [206, 0]
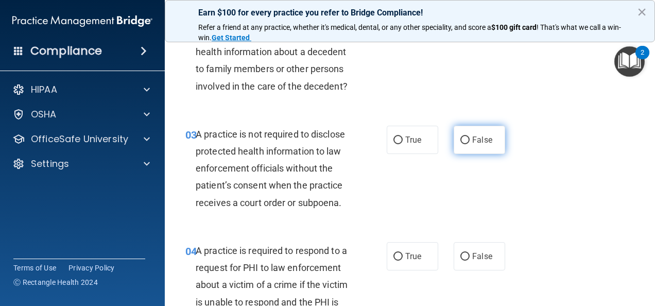
click at [464, 144] on input "False" at bounding box center [465, 141] width 9 height 8
radio input "true"
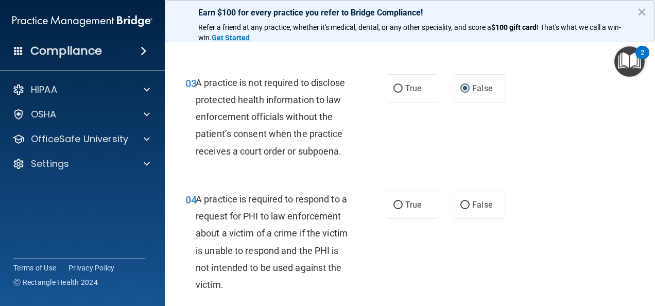
scroll to position [309, 0]
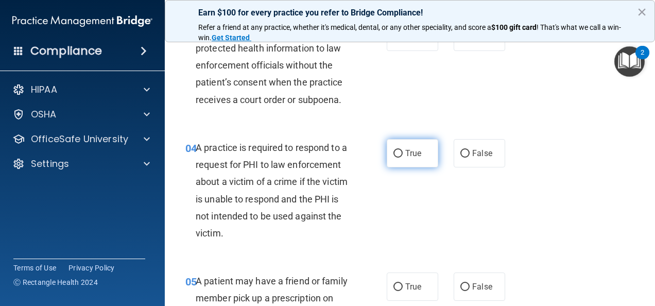
click at [412, 158] on span "True" at bounding box center [414, 153] width 16 height 10
click at [403, 158] on input "True" at bounding box center [398, 154] width 9 height 8
radio input "true"
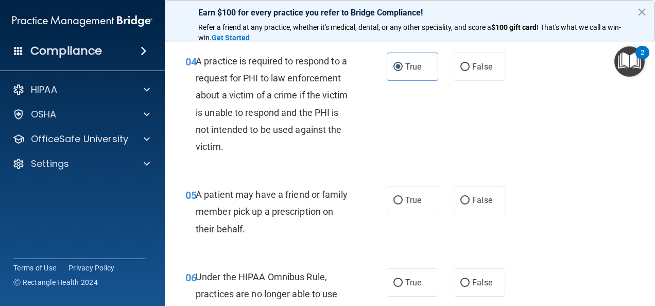
scroll to position [412, 0]
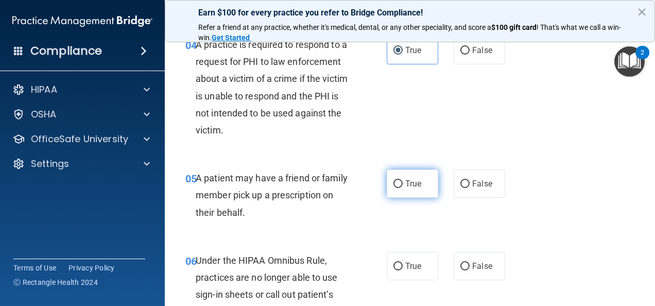
click at [413, 189] on span "True" at bounding box center [414, 184] width 16 height 10
click at [403, 188] on input "True" at bounding box center [398, 184] width 9 height 8
radio input "true"
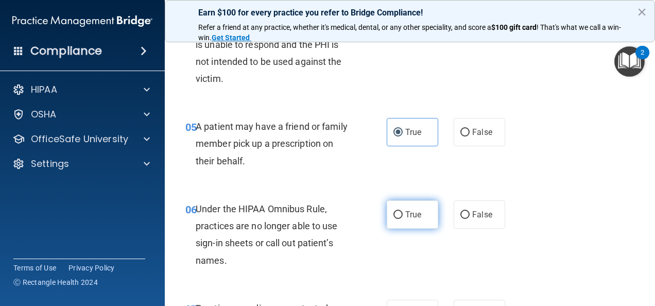
click at [419, 229] on label "True" at bounding box center [413, 214] width 52 height 28
click at [403, 219] on input "True" at bounding box center [398, 215] width 9 height 8
radio input "true"
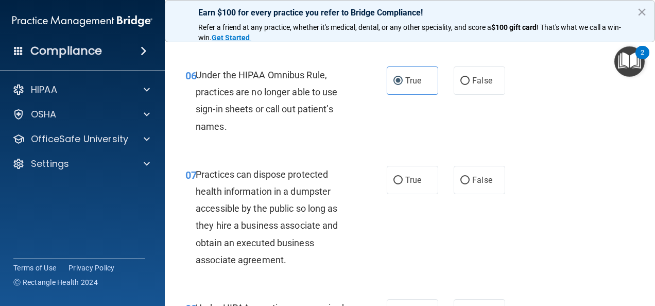
scroll to position [618, 0]
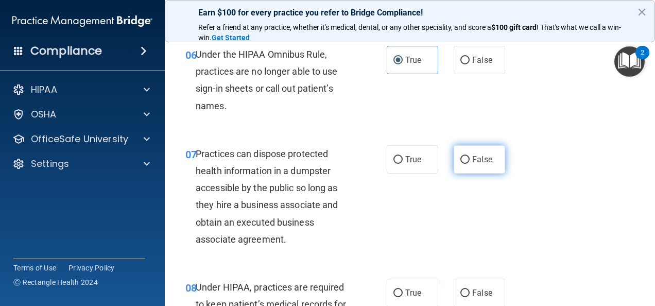
click at [461, 164] on input "False" at bounding box center [465, 160] width 9 height 8
radio input "true"
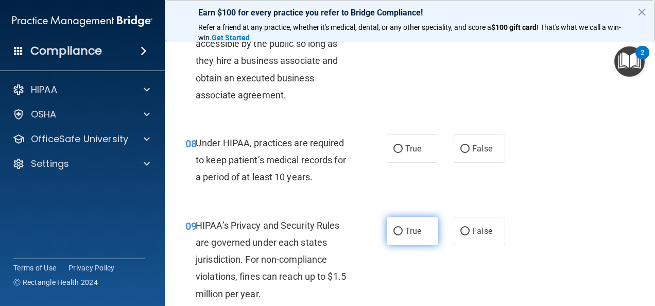
scroll to position [773, 0]
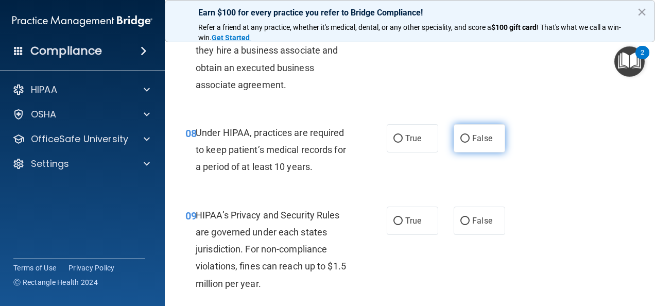
click at [473, 143] on span "False" at bounding box center [483, 138] width 20 height 10
click at [470, 143] on input "False" at bounding box center [465, 139] width 9 height 8
radio input "true"
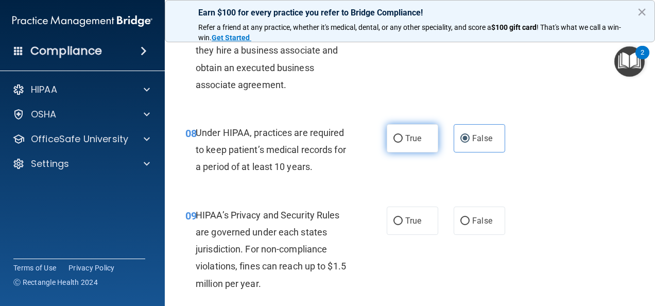
click at [416, 143] on span "True" at bounding box center [414, 138] width 16 height 10
click at [403, 143] on input "True" at bounding box center [398, 139] width 9 height 8
radio input "true"
radio input "false"
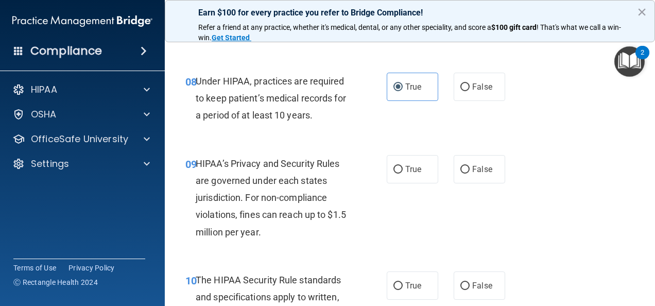
click at [427, 183] on label "True" at bounding box center [413, 169] width 52 height 28
click at [403, 174] on input "True" at bounding box center [398, 170] width 9 height 8
radio input "true"
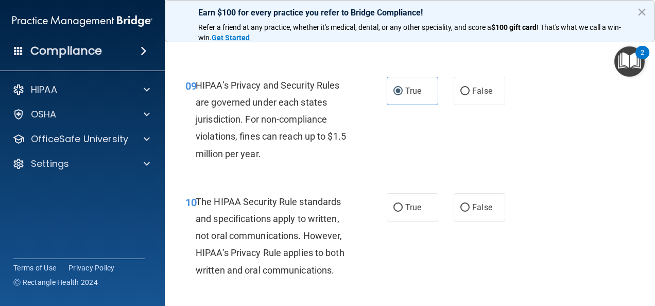
scroll to position [928, 0]
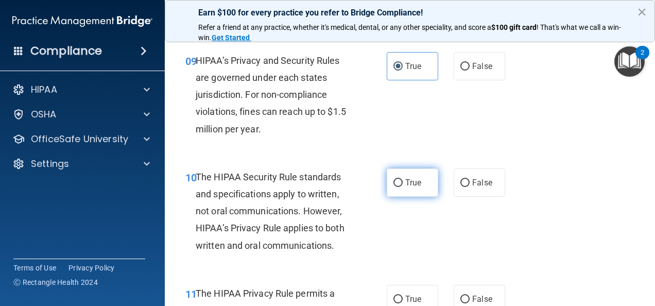
click at [418, 196] on label "True" at bounding box center [413, 182] width 52 height 28
click at [403, 187] on input "True" at bounding box center [398, 183] width 9 height 8
radio input "true"
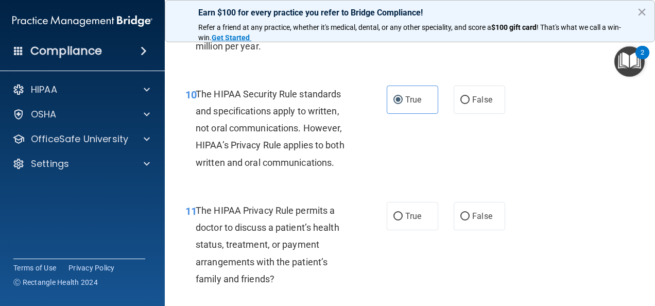
scroll to position [1031, 0]
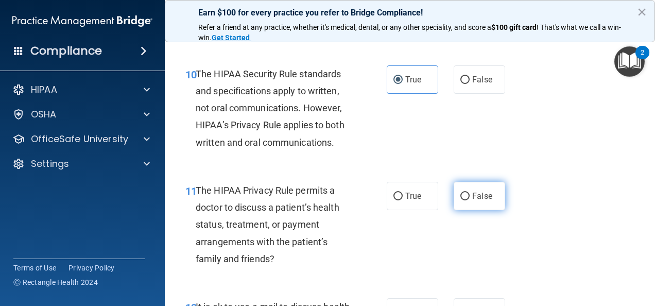
click at [473, 201] on span "False" at bounding box center [483, 196] width 20 height 10
click at [470, 200] on input "False" at bounding box center [465, 197] width 9 height 8
radio input "true"
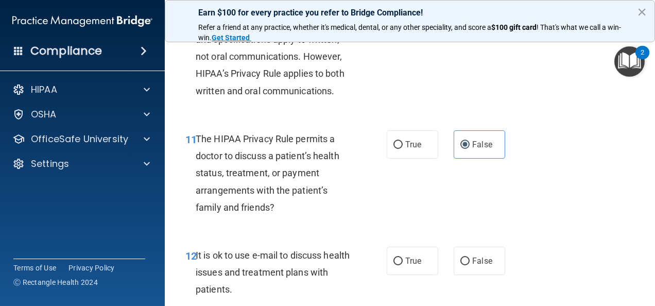
scroll to position [1134, 0]
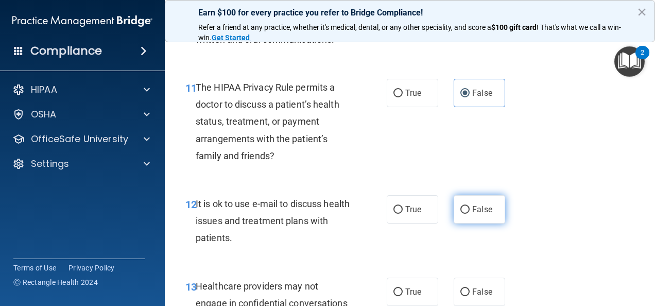
click at [462, 214] on input "False" at bounding box center [465, 210] width 9 height 8
radio input "true"
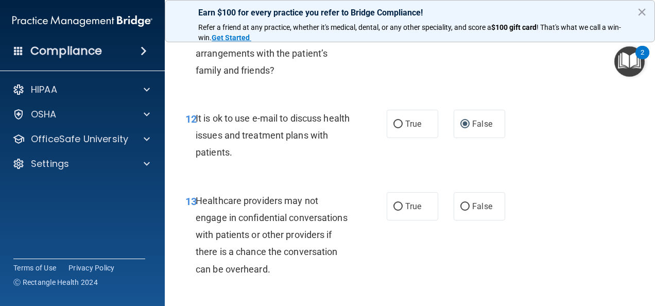
scroll to position [1237, 0]
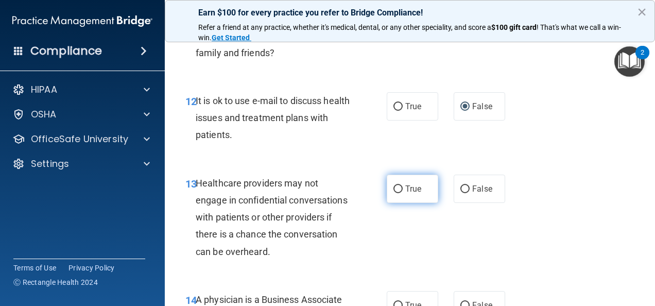
click at [417, 194] on span "True" at bounding box center [414, 189] width 16 height 10
click at [403, 193] on input "True" at bounding box center [398, 190] width 9 height 8
radio input "true"
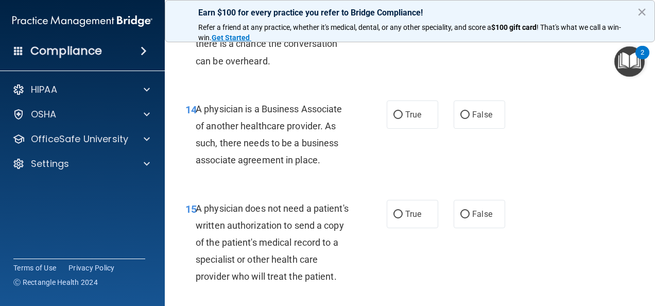
scroll to position [1443, 0]
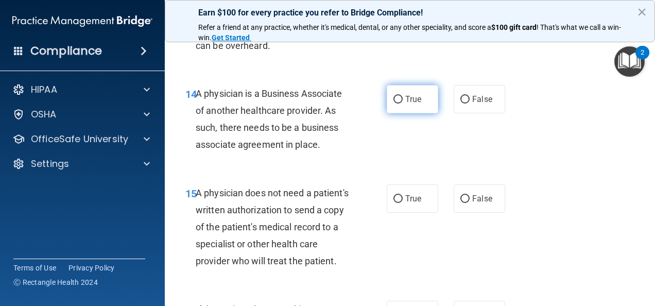
click at [400, 113] on label "True" at bounding box center [413, 99] width 52 height 28
click at [400, 104] on input "True" at bounding box center [398, 100] width 9 height 8
radio input "true"
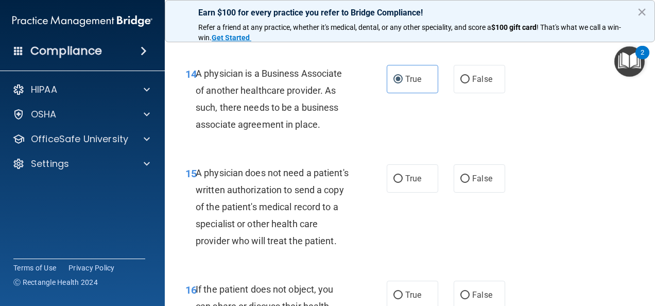
scroll to position [1494, 0]
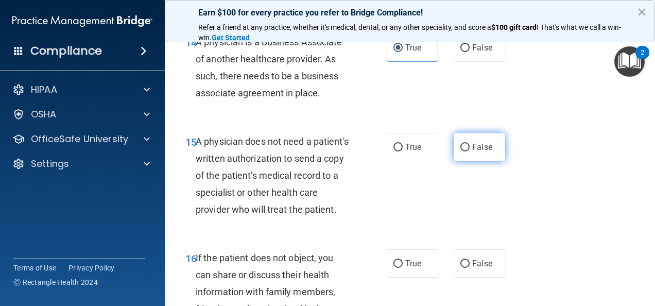
click at [462, 151] on input "False" at bounding box center [465, 148] width 9 height 8
radio input "true"
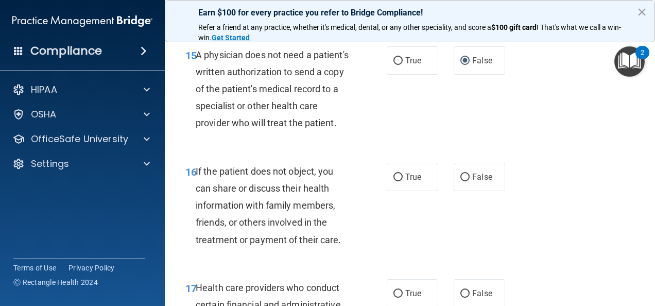
scroll to position [1597, 0]
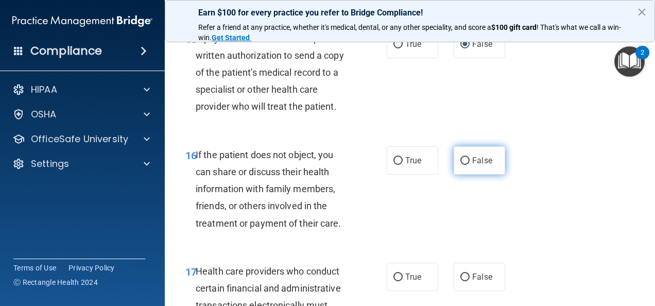
click at [454, 175] on label "False" at bounding box center [480, 160] width 52 height 28
click at [461, 165] on input "False" at bounding box center [465, 161] width 9 height 8
radio input "true"
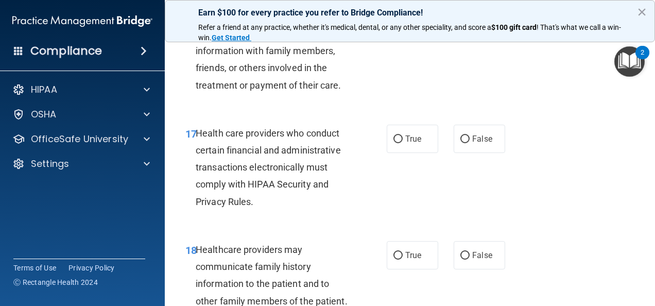
scroll to position [1752, 0]
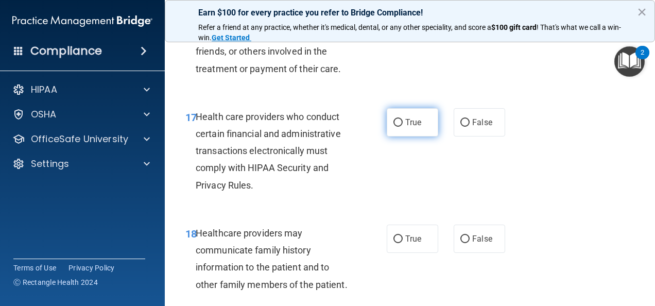
click at [411, 137] on label "True" at bounding box center [413, 122] width 52 height 28
click at [403, 127] on input "True" at bounding box center [398, 123] width 9 height 8
radio input "true"
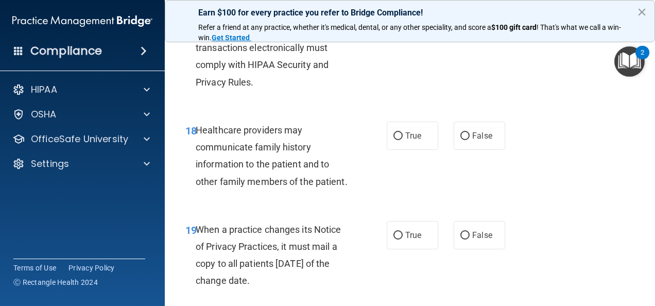
scroll to position [1907, 0]
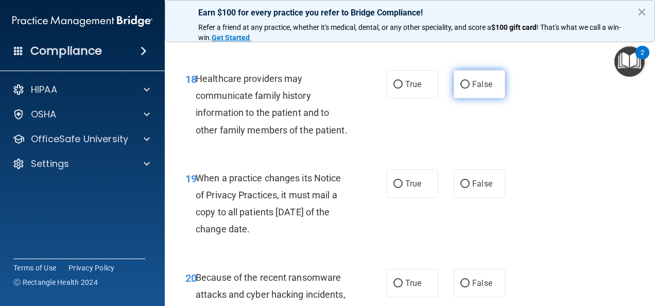
click at [475, 89] on span "False" at bounding box center [483, 84] width 20 height 10
click at [470, 89] on input "False" at bounding box center [465, 85] width 9 height 8
radio input "true"
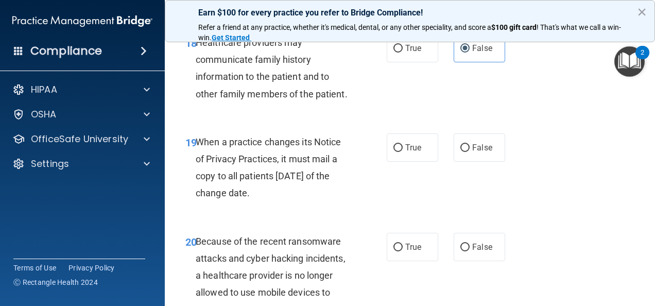
scroll to position [2010, 0]
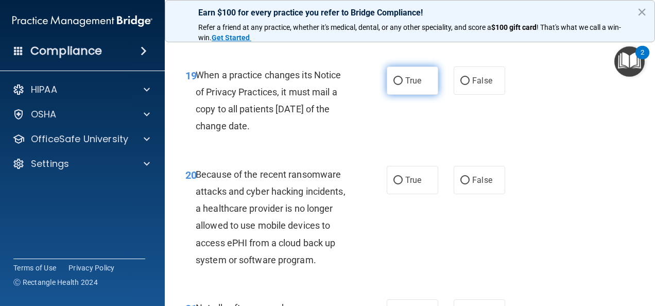
click at [399, 95] on label "True" at bounding box center [413, 80] width 52 height 28
click at [399, 85] on input "True" at bounding box center [398, 81] width 9 height 8
radio input "true"
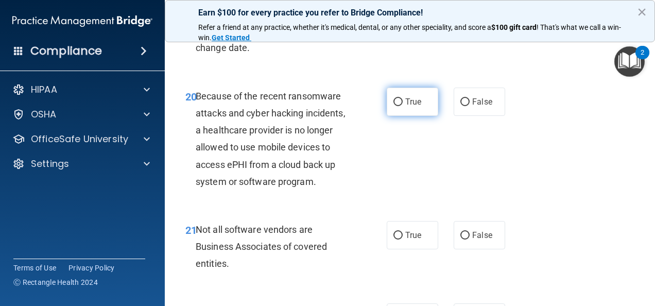
scroll to position [2113, 0]
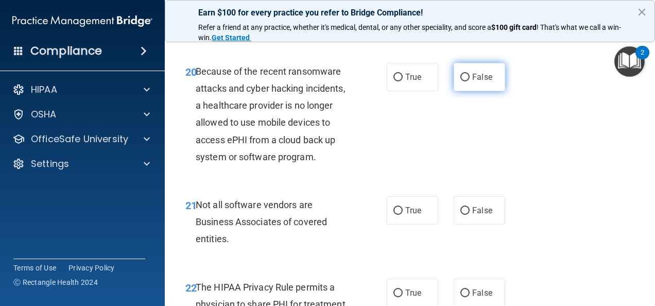
click at [480, 82] on span "False" at bounding box center [483, 77] width 20 height 10
click at [470, 81] on input "False" at bounding box center [465, 78] width 9 height 8
radio input "true"
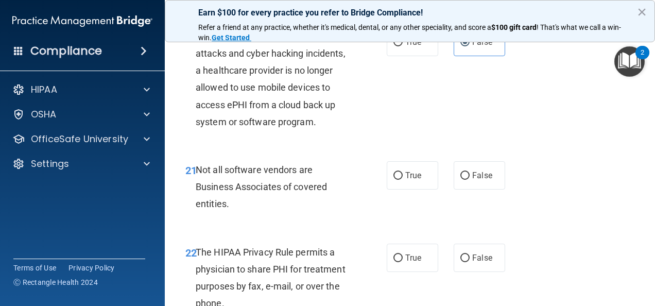
scroll to position [2164, 0]
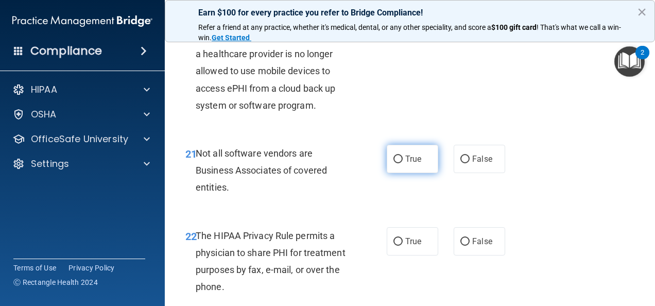
click at [406, 164] on span "True" at bounding box center [414, 159] width 16 height 10
click at [403, 163] on input "True" at bounding box center [398, 160] width 9 height 8
radio input "true"
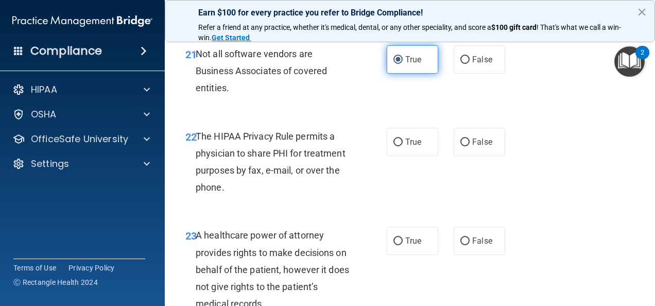
scroll to position [2267, 0]
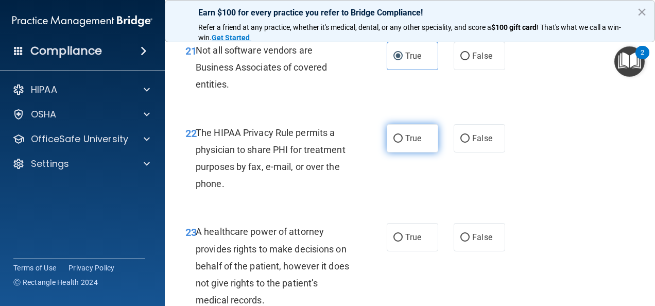
click at [411, 153] on label "True" at bounding box center [413, 138] width 52 height 28
click at [403, 143] on input "True" at bounding box center [398, 139] width 9 height 8
radio input "true"
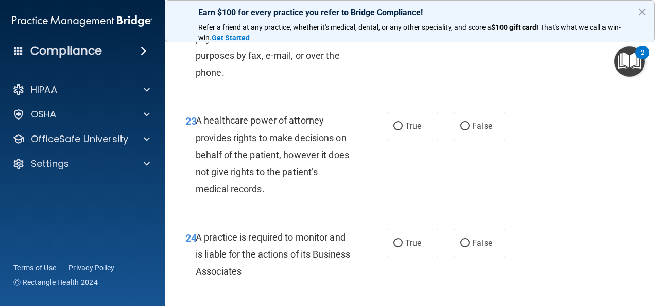
scroll to position [2370, 0]
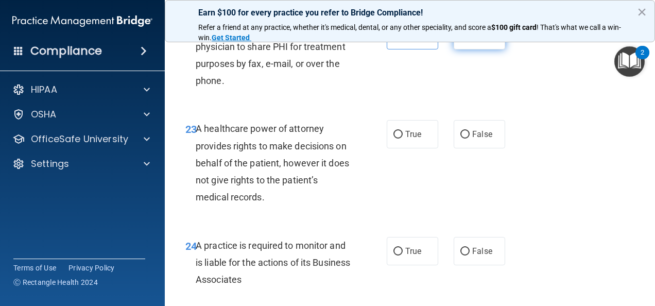
click at [463, 49] on label "False" at bounding box center [480, 35] width 52 height 28
click at [463, 40] on input "False" at bounding box center [465, 36] width 9 height 8
radio input "true"
radio input "false"
click at [482, 139] on span "False" at bounding box center [483, 134] width 20 height 10
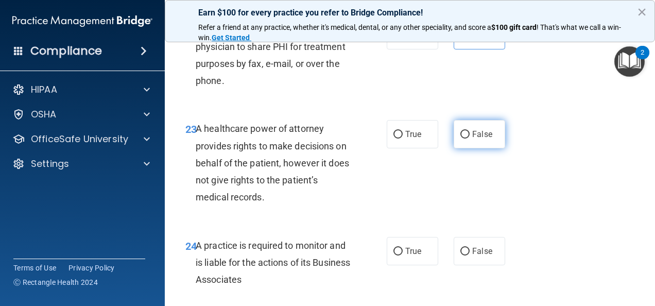
click at [470, 139] on input "False" at bounding box center [465, 135] width 9 height 8
radio input "true"
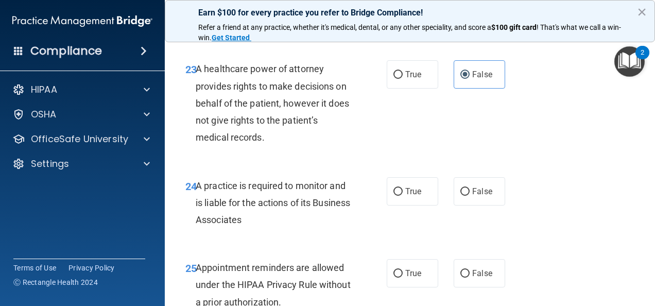
scroll to position [2473, 0]
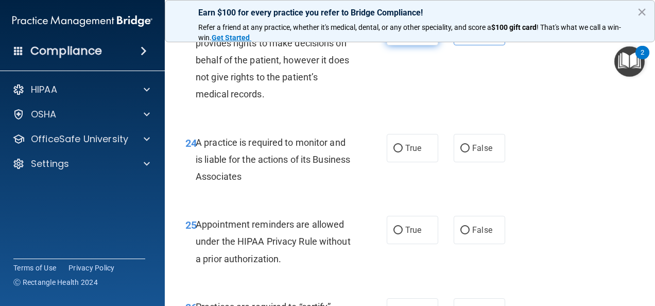
click at [423, 45] on label "True" at bounding box center [413, 31] width 52 height 28
click at [403, 36] on input "True" at bounding box center [398, 32] width 9 height 8
radio input "true"
radio input "false"
click at [424, 162] on label "True" at bounding box center [413, 148] width 52 height 28
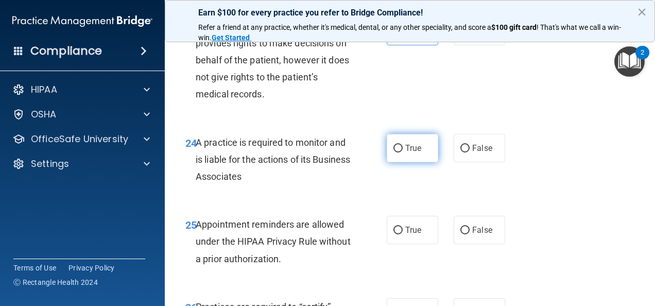
click at [403, 153] on input "True" at bounding box center [398, 149] width 9 height 8
radio input "true"
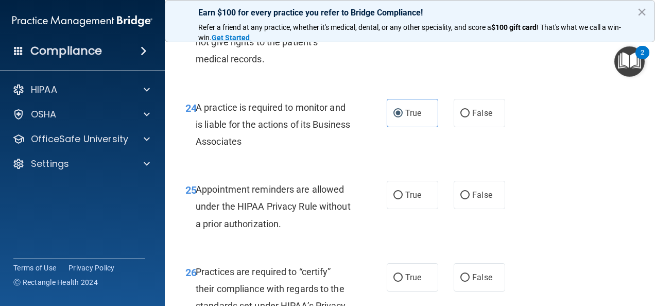
scroll to position [2525, 0]
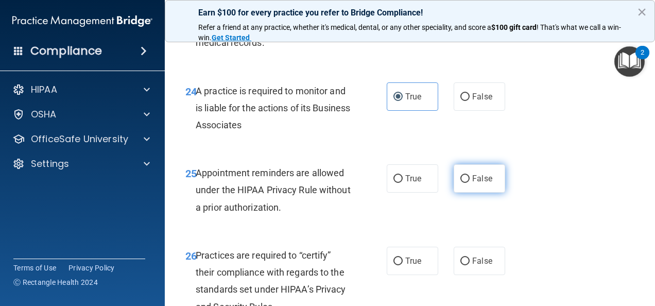
click at [461, 183] on input "False" at bounding box center [465, 179] width 9 height 8
radio input "true"
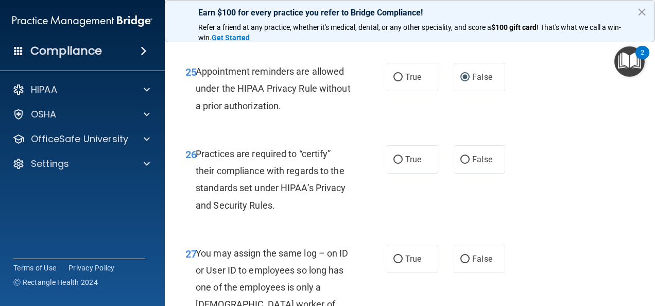
scroll to position [2628, 0]
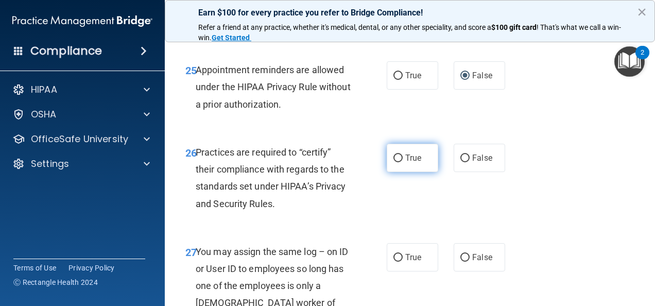
click at [417, 172] on label "True" at bounding box center [413, 158] width 52 height 28
click at [403, 162] on input "True" at bounding box center [398, 159] width 9 height 8
radio input "true"
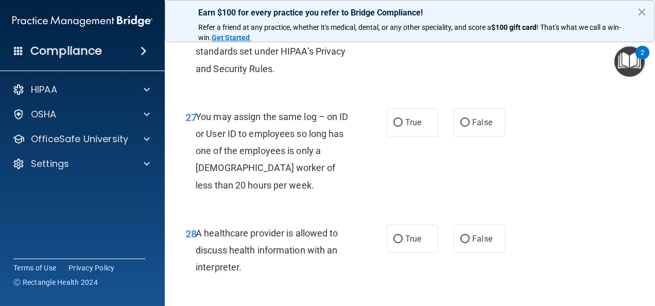
scroll to position [2783, 0]
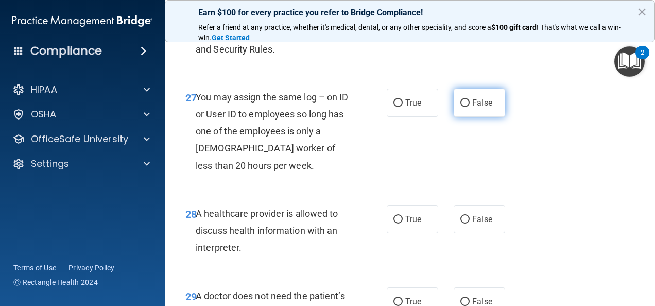
click at [469, 117] on label "False" at bounding box center [480, 103] width 52 height 28
click at [469, 107] on input "False" at bounding box center [465, 103] width 9 height 8
radio input "true"
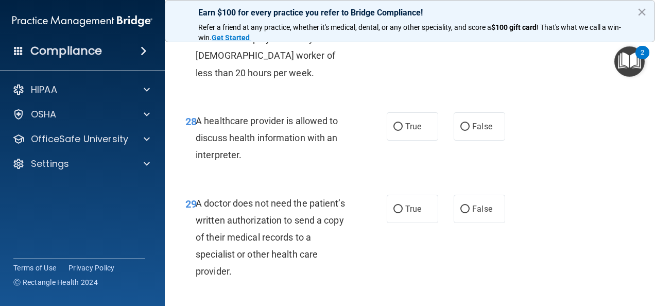
scroll to position [2886, 0]
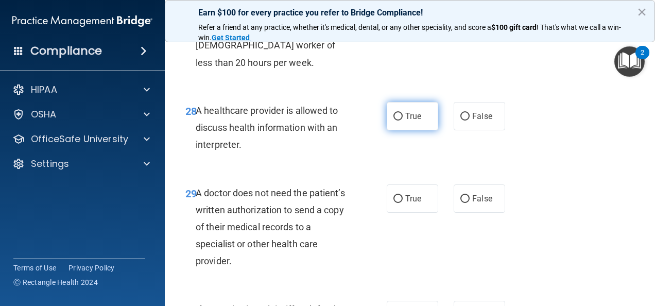
click at [396, 130] on label "True" at bounding box center [413, 116] width 52 height 28
click at [396, 121] on input "True" at bounding box center [398, 117] width 9 height 8
radio input "true"
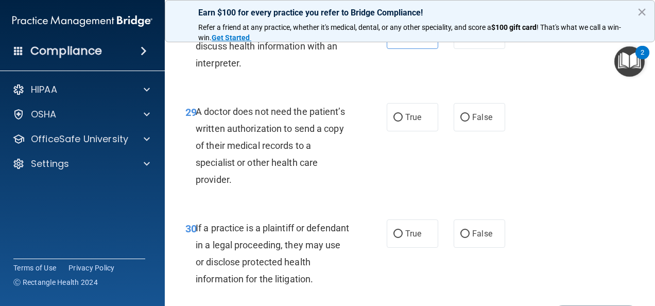
scroll to position [2989, 0]
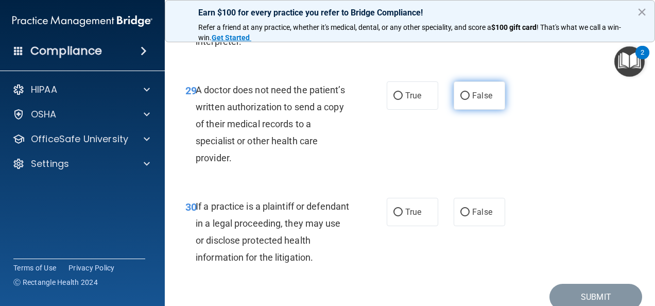
click at [454, 110] on label "False" at bounding box center [480, 95] width 52 height 28
click at [461, 100] on input "False" at bounding box center [465, 96] width 9 height 8
radio input "true"
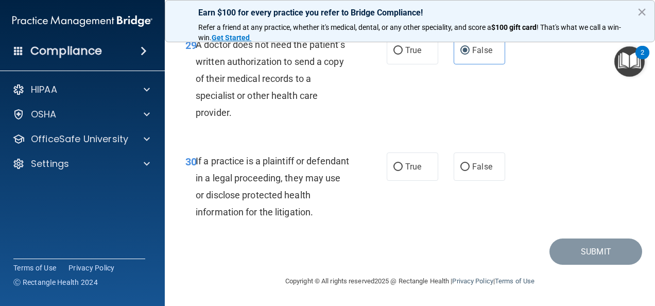
scroll to position [3085, 0]
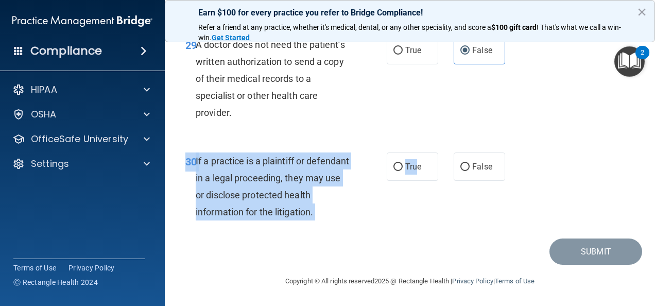
click at [414, 187] on div "30 If a practice is a plaintiff or defendant in a legal proceeding, they may us…" at bounding box center [410, 189] width 465 height 99
drag, startPoint x: 414, startPoint y: 187, endPoint x: 403, endPoint y: 169, distance: 21.0
click at [406, 169] on span "True" at bounding box center [414, 167] width 16 height 10
click at [403, 169] on input "True" at bounding box center [398, 167] width 9 height 8
radio input "true"
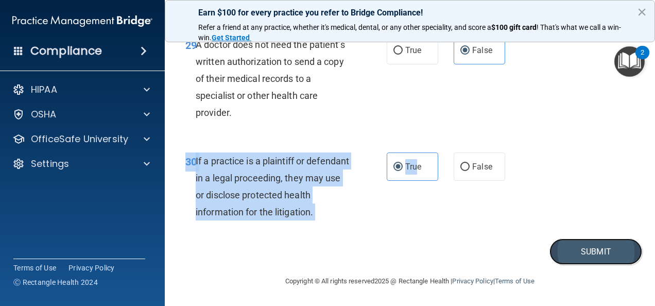
click at [564, 252] on button "Submit" at bounding box center [596, 252] width 93 height 26
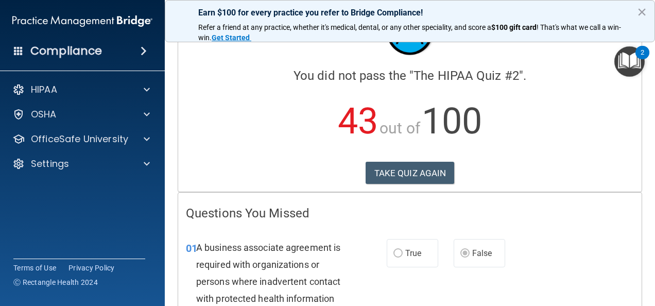
scroll to position [35, 0]
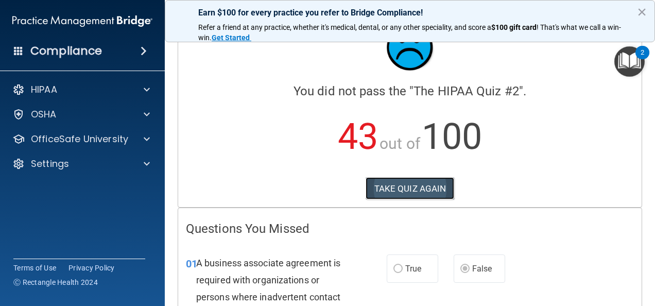
click at [425, 194] on button "TAKE QUIZ AGAIN" at bounding box center [410, 188] width 89 height 23
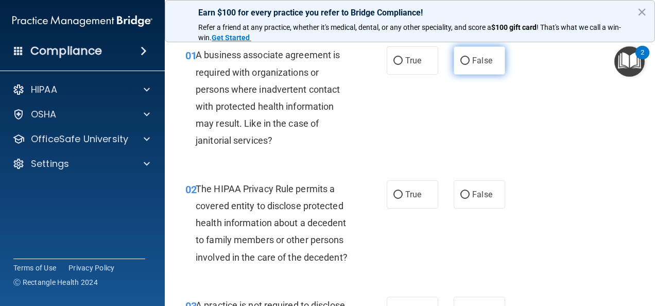
click at [461, 63] on input "False" at bounding box center [465, 61] width 9 height 8
radio input "true"
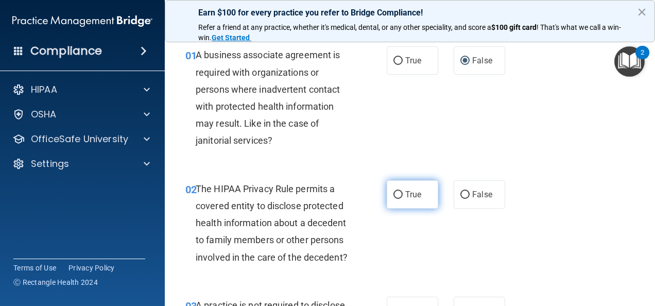
click at [408, 194] on span "True" at bounding box center [414, 195] width 16 height 10
click at [403, 194] on input "True" at bounding box center [398, 195] width 9 height 8
radio input "true"
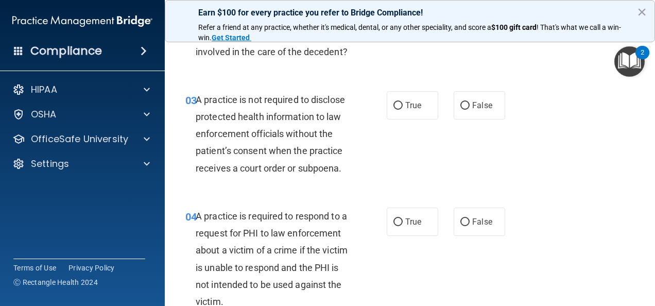
scroll to position [241, 0]
click at [463, 116] on label "False" at bounding box center [480, 105] width 52 height 28
click at [463, 109] on input "False" at bounding box center [465, 106] width 9 height 8
radio input "true"
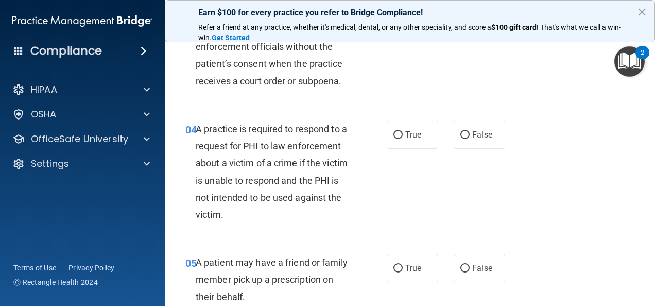
scroll to position [344, 0]
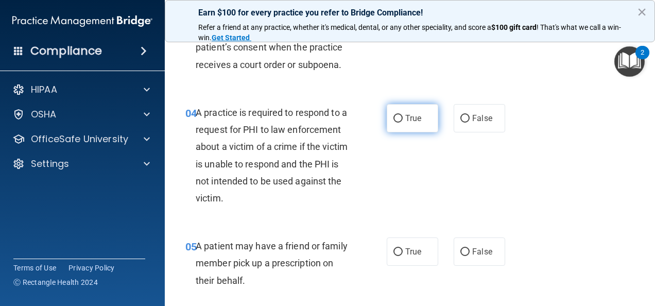
click at [407, 123] on span "True" at bounding box center [414, 118] width 16 height 10
click at [403, 123] on input "True" at bounding box center [398, 119] width 9 height 8
radio input "true"
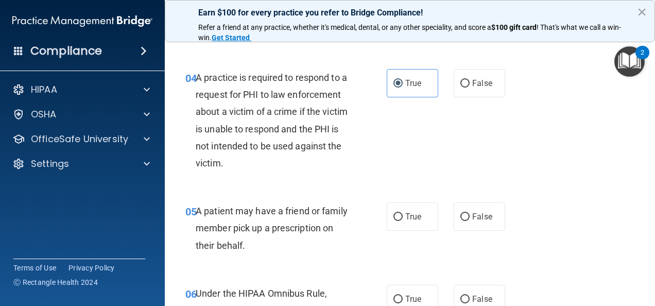
scroll to position [396, 0]
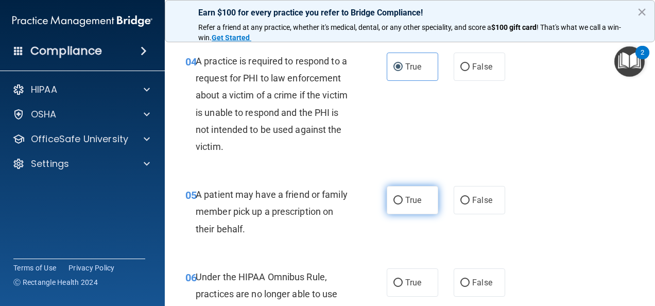
click at [418, 209] on label "True" at bounding box center [413, 200] width 52 height 28
click at [403, 205] on input "True" at bounding box center [398, 201] width 9 height 8
radio input "true"
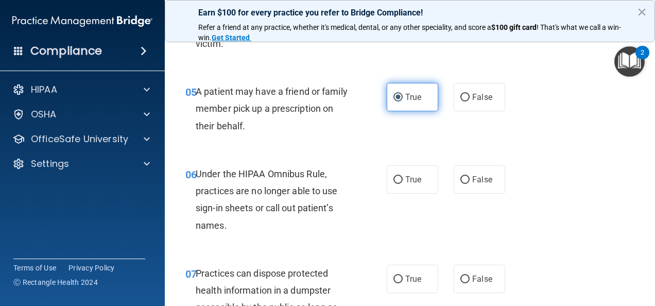
scroll to position [550, 0]
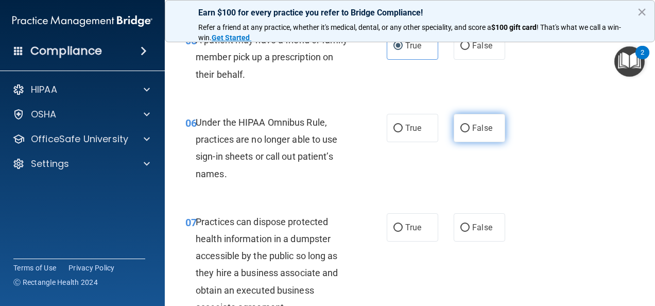
click at [482, 133] on span "False" at bounding box center [483, 128] width 20 height 10
click at [470, 132] on input "False" at bounding box center [465, 129] width 9 height 8
radio input "true"
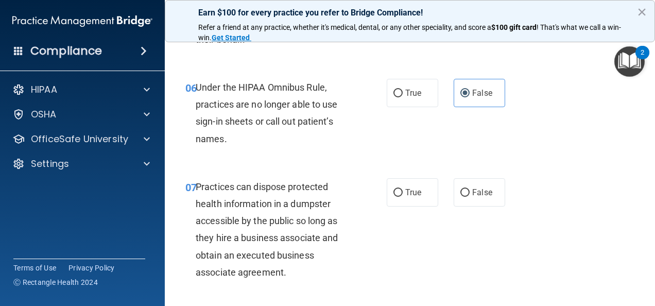
scroll to position [602, 0]
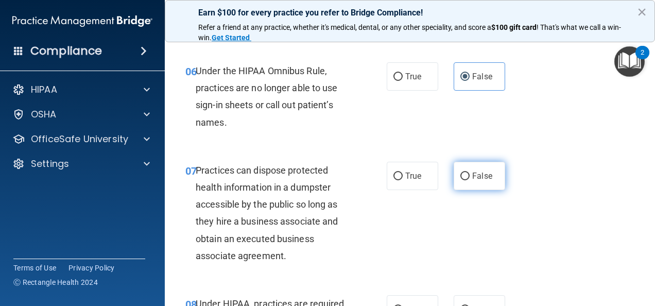
click at [466, 190] on label "False" at bounding box center [480, 176] width 52 height 28
click at [466, 180] on input "False" at bounding box center [465, 177] width 9 height 8
radio input "true"
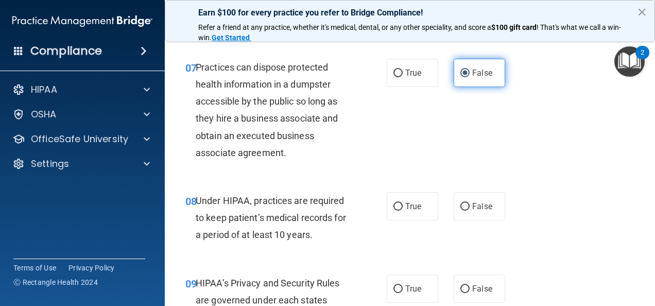
scroll to position [756, 0]
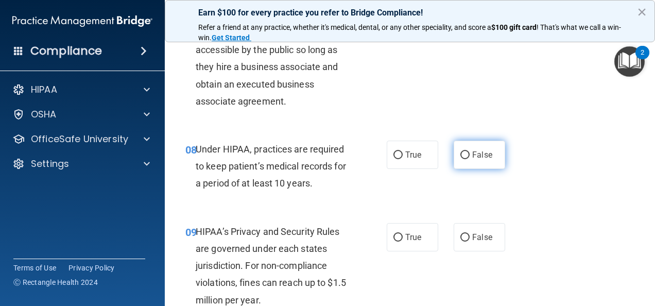
click at [473, 160] on span "False" at bounding box center [483, 155] width 20 height 10
click at [470, 159] on input "False" at bounding box center [465, 155] width 9 height 8
radio input "true"
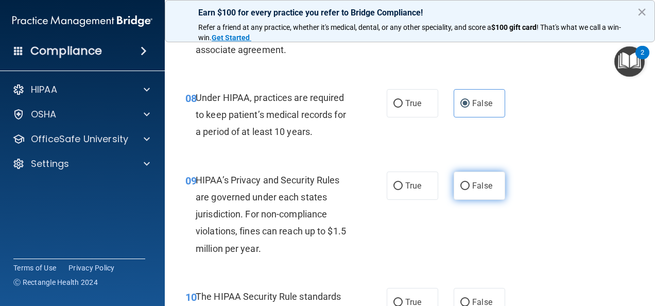
click at [473, 191] on span "False" at bounding box center [483, 186] width 20 height 10
click at [470, 190] on input "False" at bounding box center [465, 186] width 9 height 8
radio input "true"
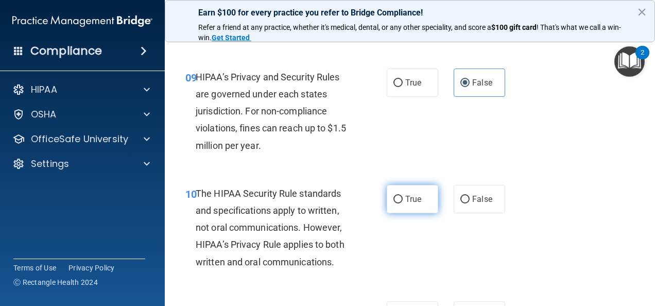
click at [424, 205] on label "True" at bounding box center [413, 199] width 52 height 28
click at [403, 204] on input "True" at bounding box center [398, 200] width 9 height 8
radio input "true"
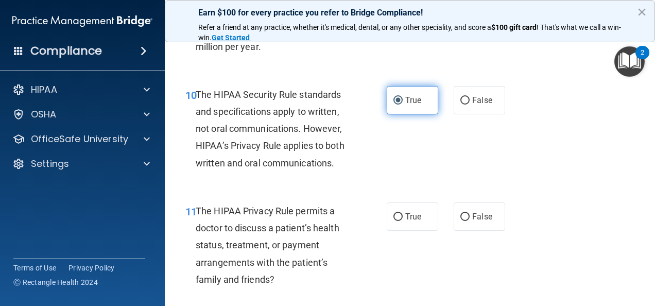
scroll to position [1014, 0]
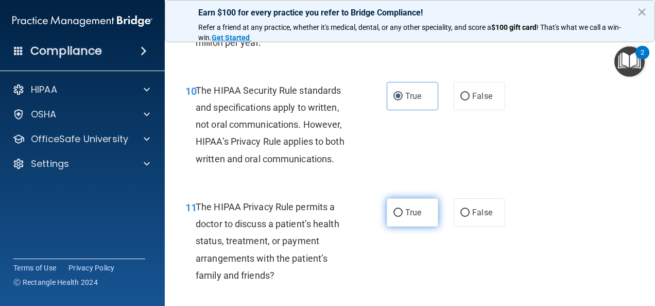
click at [422, 224] on label "True" at bounding box center [413, 212] width 52 height 28
click at [403, 217] on input "True" at bounding box center [398, 213] width 9 height 8
radio input "true"
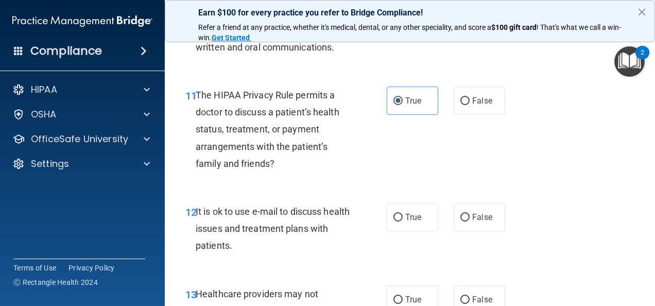
scroll to position [1169, 0]
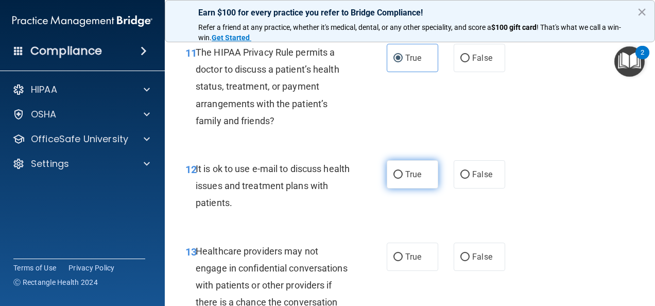
click at [418, 189] on label "True" at bounding box center [413, 174] width 52 height 28
click at [403, 179] on input "True" at bounding box center [398, 175] width 9 height 8
radio input "true"
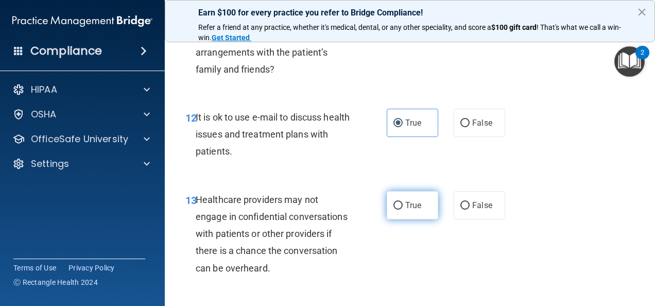
click at [421, 220] on label "True" at bounding box center [413, 205] width 52 height 28
click at [403, 210] on input "True" at bounding box center [398, 206] width 9 height 8
radio input "true"
click at [482, 210] on span "False" at bounding box center [483, 205] width 20 height 10
click at [470, 210] on input "False" at bounding box center [465, 206] width 9 height 8
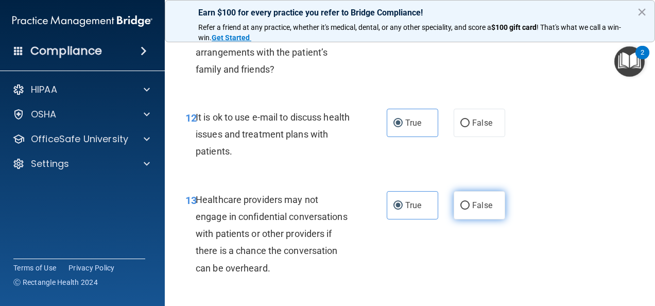
radio input "true"
radio input "false"
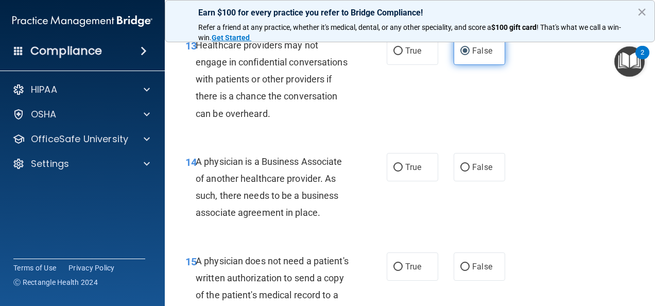
scroll to position [1478, 0]
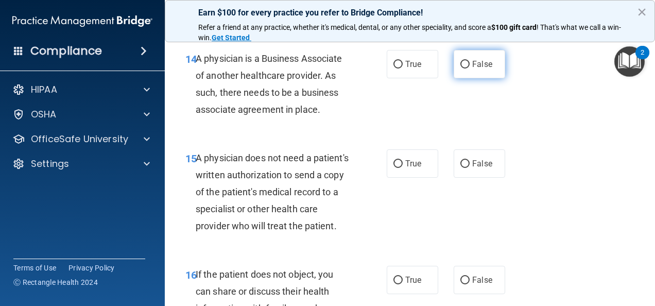
click at [473, 78] on label "False" at bounding box center [480, 64] width 52 height 28
click at [470, 69] on input "False" at bounding box center [465, 65] width 9 height 8
radio input "true"
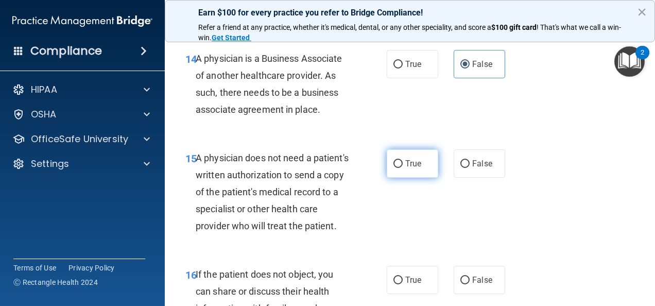
click at [412, 168] on span "True" at bounding box center [414, 164] width 16 height 10
click at [403, 168] on input "True" at bounding box center [398, 164] width 9 height 8
radio input "true"
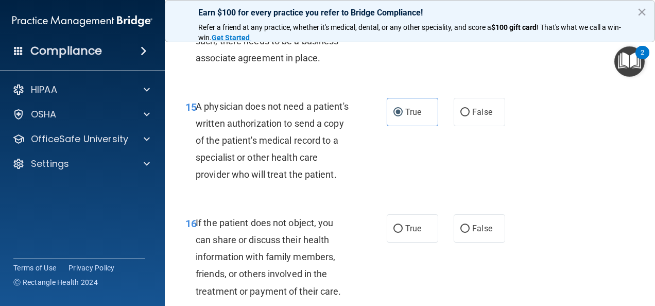
scroll to position [1581, 0]
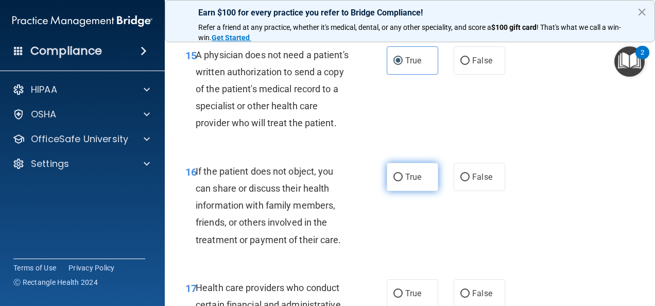
click at [411, 182] on span "True" at bounding box center [414, 177] width 16 height 10
click at [403, 181] on input "True" at bounding box center [398, 178] width 9 height 8
radio input "true"
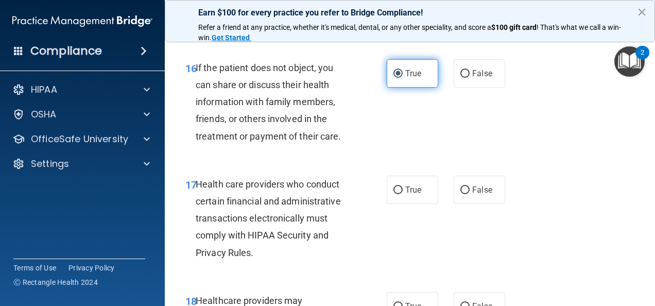
scroll to position [1735, 0]
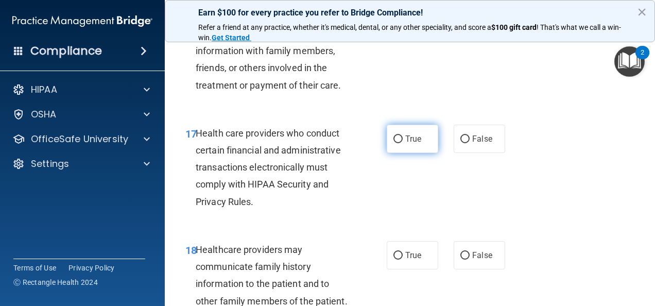
click at [400, 153] on label "True" at bounding box center [413, 139] width 52 height 28
click at [400, 143] on input "True" at bounding box center [398, 140] width 9 height 8
radio input "true"
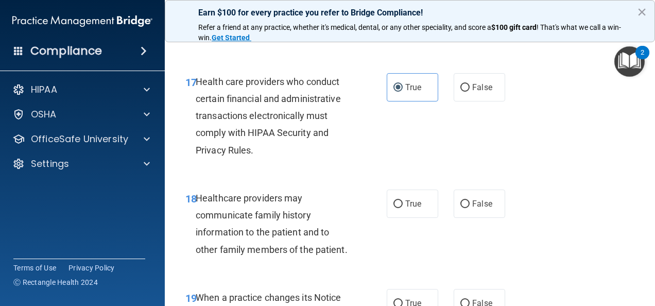
scroll to position [1839, 0]
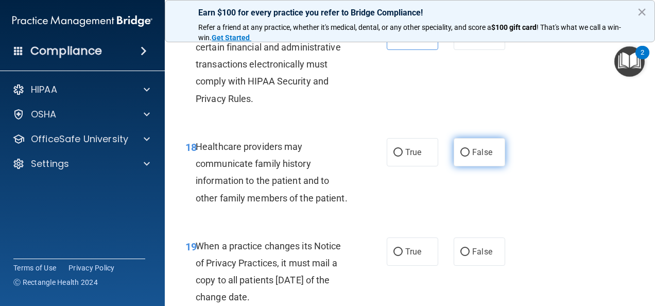
click at [461, 157] on input "False" at bounding box center [465, 153] width 9 height 8
radio input "true"
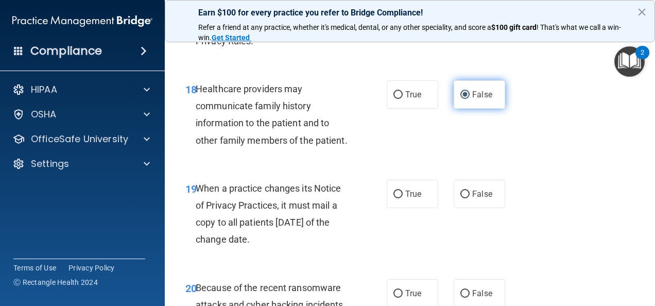
scroll to position [1942, 0]
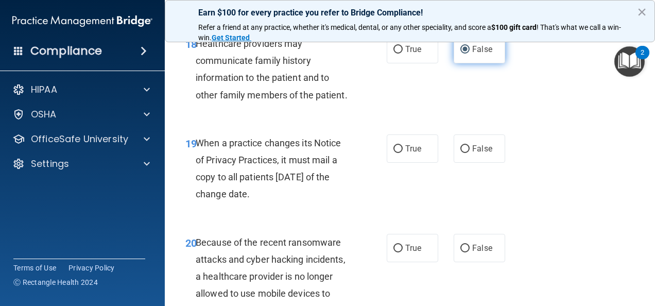
click at [461, 163] on label "False" at bounding box center [480, 148] width 52 height 28
click at [461, 153] on input "False" at bounding box center [465, 149] width 9 height 8
radio input "true"
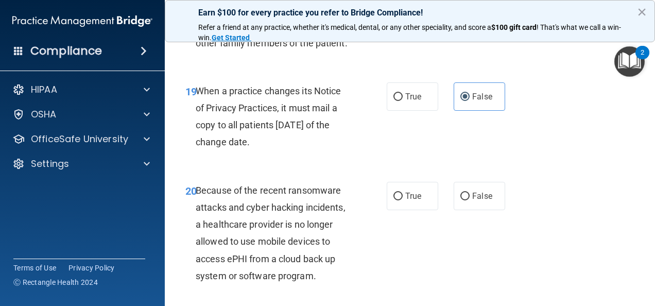
scroll to position [2045, 0]
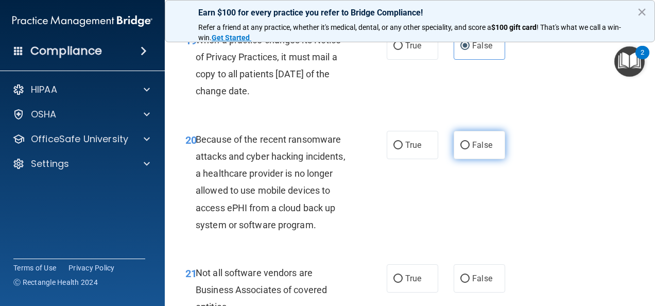
click at [464, 149] on input "False" at bounding box center [465, 146] width 9 height 8
radio input "true"
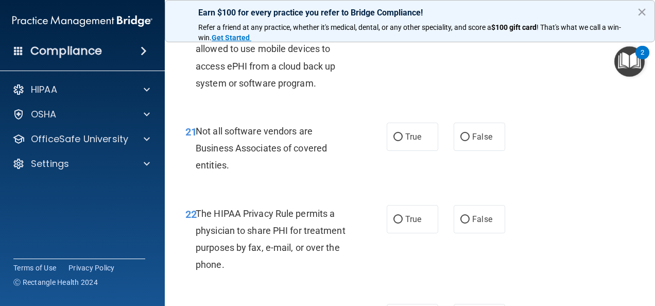
scroll to position [2199, 0]
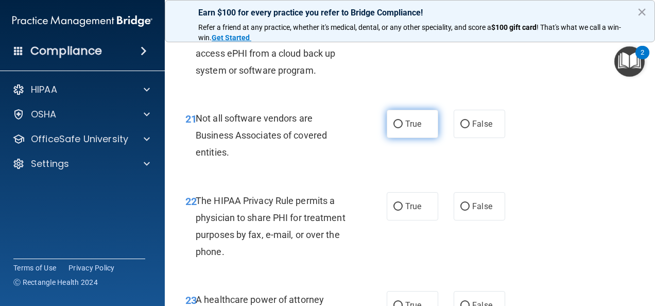
click at [400, 138] on label "True" at bounding box center [413, 124] width 52 height 28
click at [400, 128] on input "True" at bounding box center [398, 125] width 9 height 8
radio input "true"
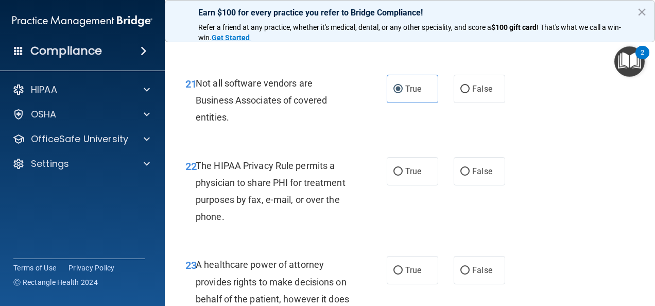
scroll to position [2251, 0]
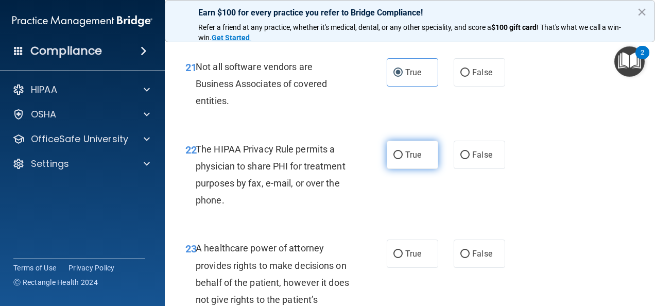
click at [410, 169] on label "True" at bounding box center [413, 155] width 52 height 28
click at [403, 159] on input "True" at bounding box center [398, 155] width 9 height 8
radio input "true"
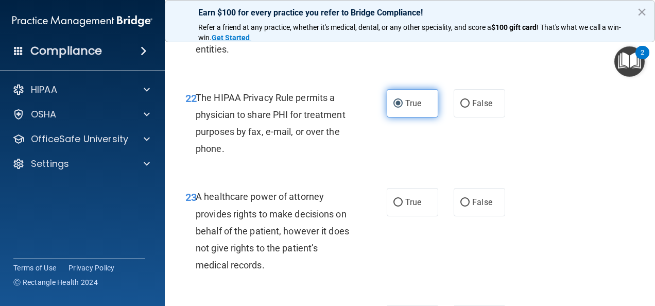
scroll to position [2354, 0]
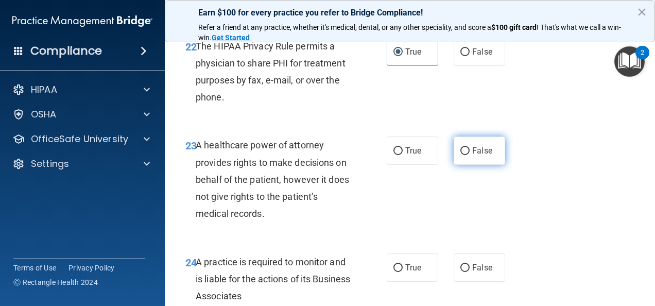
click at [467, 165] on label "False" at bounding box center [480, 151] width 52 height 28
click at [467, 155] on input "False" at bounding box center [465, 151] width 9 height 8
radio input "true"
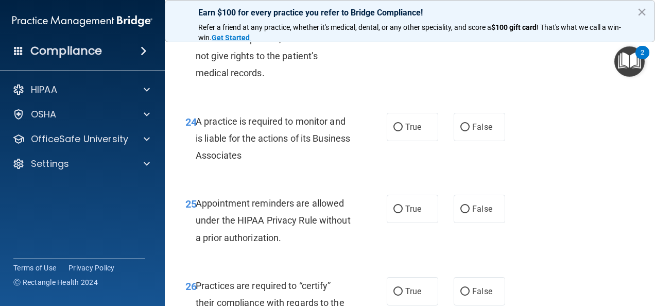
scroll to position [2508, 0]
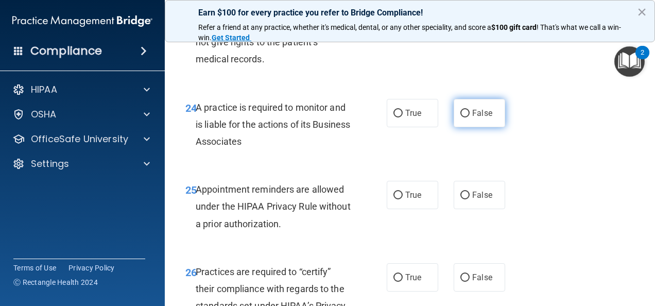
click at [465, 127] on label "False" at bounding box center [480, 113] width 52 height 28
click at [465, 117] on input "False" at bounding box center [465, 114] width 9 height 8
radio input "true"
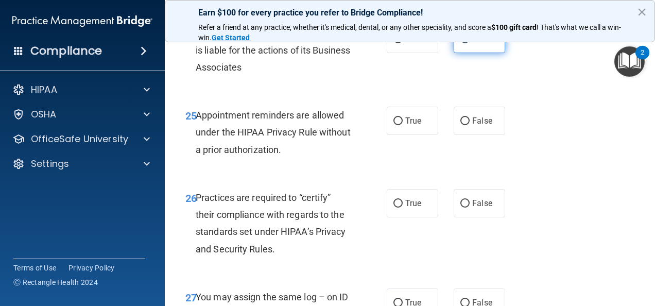
scroll to position [2611, 0]
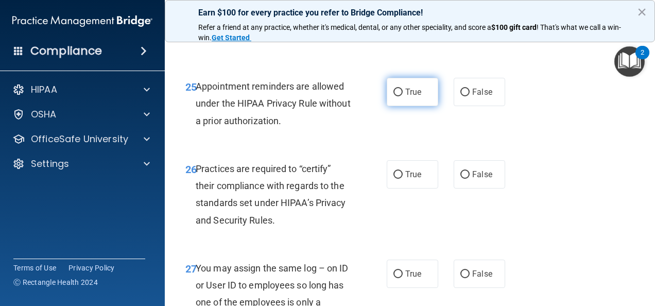
click at [410, 97] on span "True" at bounding box center [414, 92] width 16 height 10
click at [403, 96] on input "True" at bounding box center [398, 93] width 9 height 8
radio input "true"
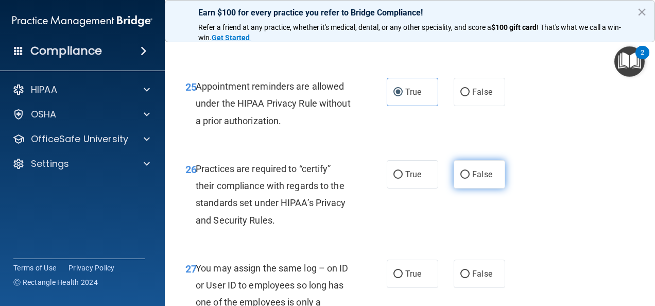
click at [474, 179] on span "False" at bounding box center [483, 175] width 20 height 10
click at [470, 179] on input "False" at bounding box center [465, 175] width 9 height 8
radio input "true"
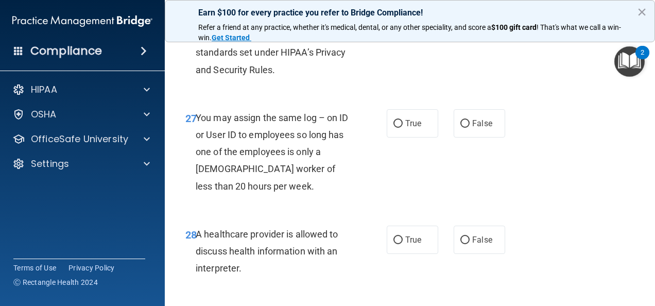
scroll to position [2766, 0]
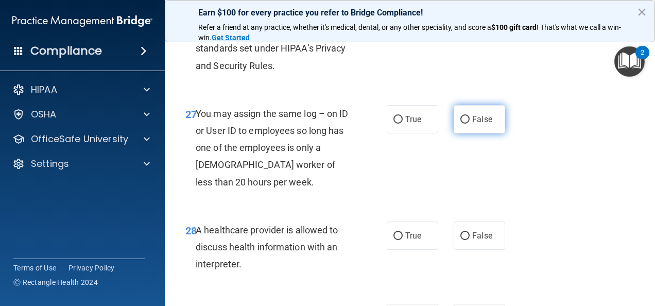
click at [473, 124] on span "False" at bounding box center [483, 119] width 20 height 10
click at [470, 124] on input "False" at bounding box center [465, 120] width 9 height 8
radio input "true"
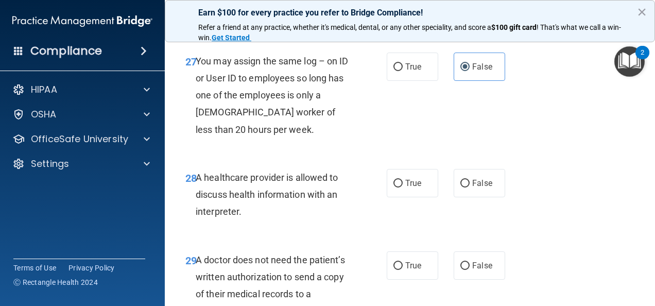
scroll to position [2869, 0]
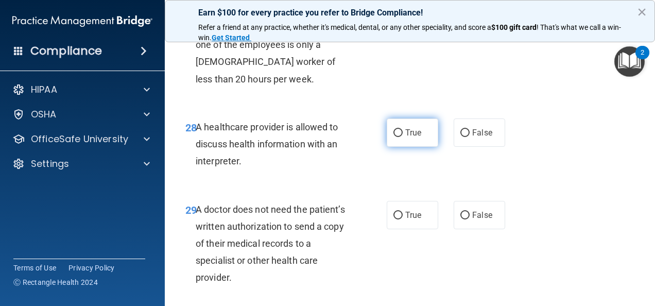
click at [412, 147] on label "True" at bounding box center [413, 133] width 52 height 28
click at [403, 137] on input "True" at bounding box center [398, 133] width 9 height 8
radio input "true"
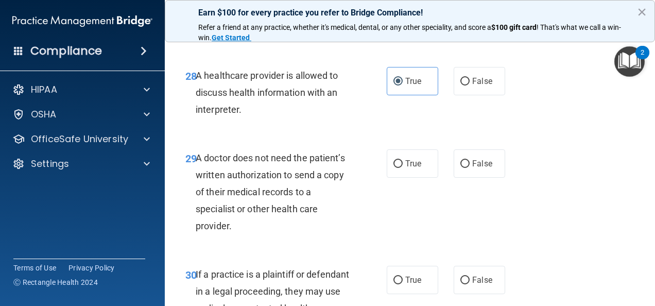
scroll to position [2972, 0]
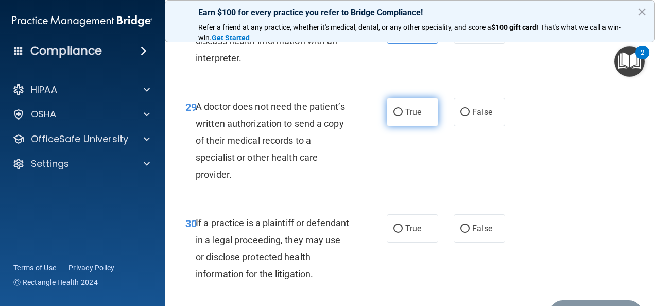
click at [407, 117] on span "True" at bounding box center [414, 112] width 16 height 10
click at [403, 116] on input "True" at bounding box center [398, 113] width 9 height 8
radio input "true"
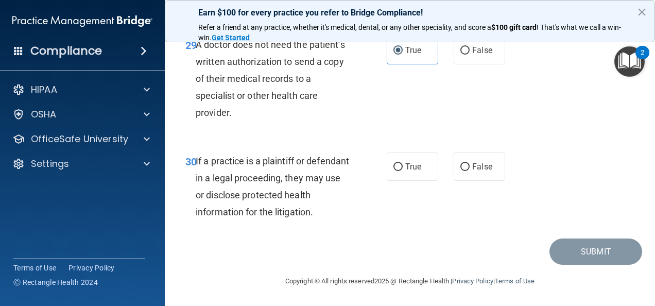
scroll to position [3075, 0]
click at [400, 181] on label "True" at bounding box center [413, 167] width 52 height 28
click at [400, 171] on input "True" at bounding box center [398, 167] width 9 height 8
radio input "true"
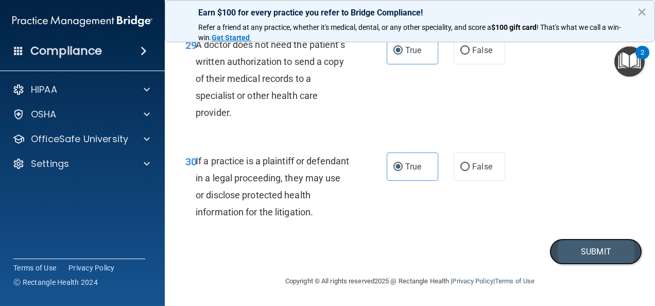
click at [567, 265] on button "Submit" at bounding box center [596, 252] width 93 height 26
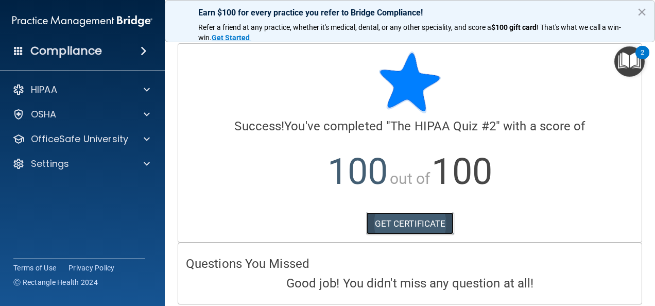
click at [418, 226] on link "GET CERTIFICATE" at bounding box center [410, 223] width 88 height 23
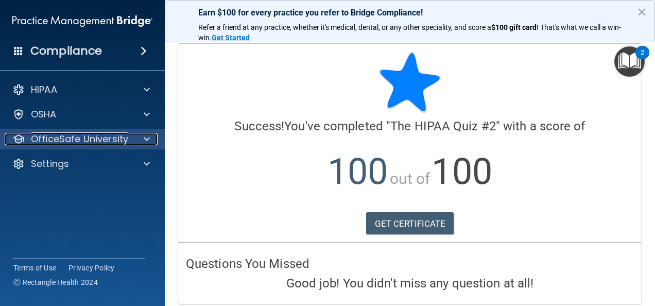
click at [102, 139] on p "OfficeSafe University" at bounding box center [79, 139] width 97 height 12
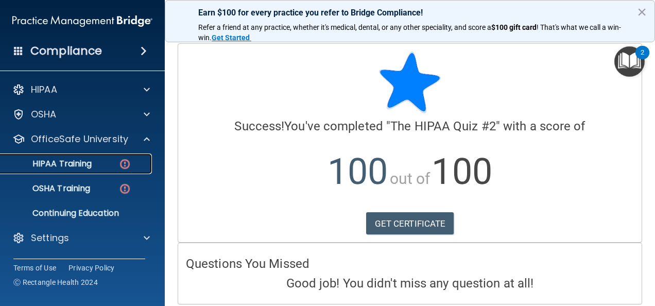
click at [108, 159] on div "HIPAA Training" at bounding box center [77, 164] width 141 height 10
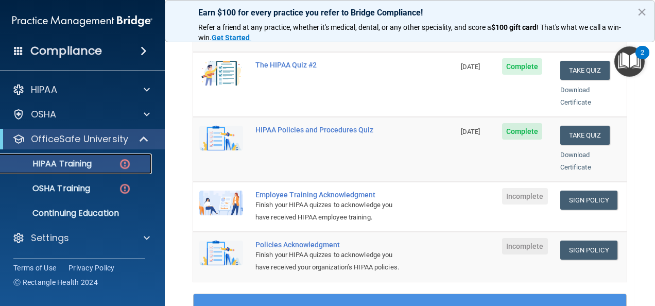
scroll to position [206, 0]
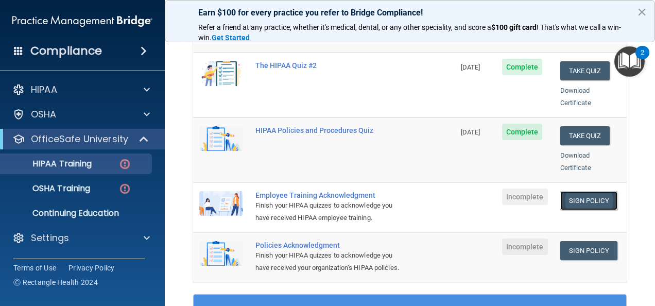
click at [597, 191] on link "Sign Policy" at bounding box center [589, 200] width 57 height 19
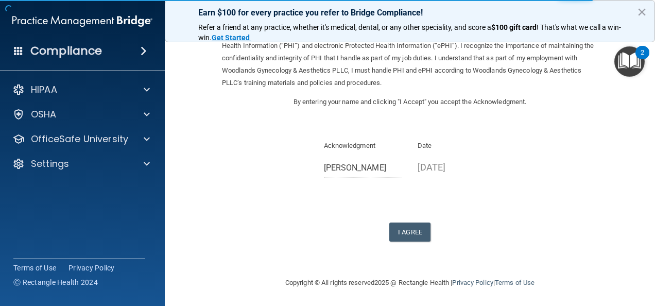
scroll to position [66, 0]
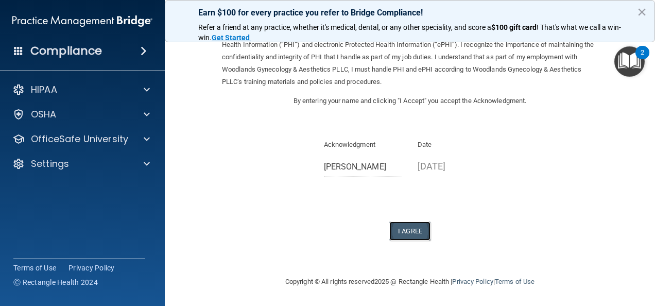
click at [398, 229] on button "I Agree" at bounding box center [410, 231] width 41 height 19
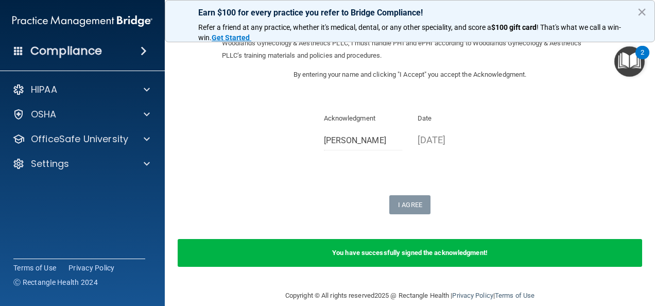
scroll to position [107, 0]
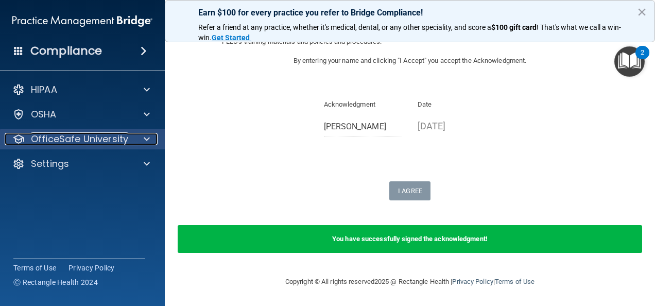
click at [92, 143] on p "OfficeSafe University" at bounding box center [79, 139] width 97 height 12
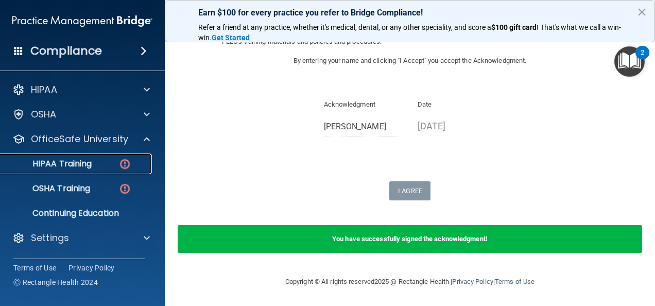
click at [103, 170] on link "HIPAA Training" at bounding box center [71, 164] width 162 height 21
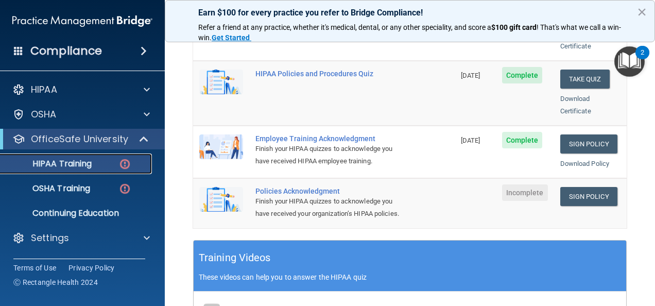
scroll to position [257, 0]
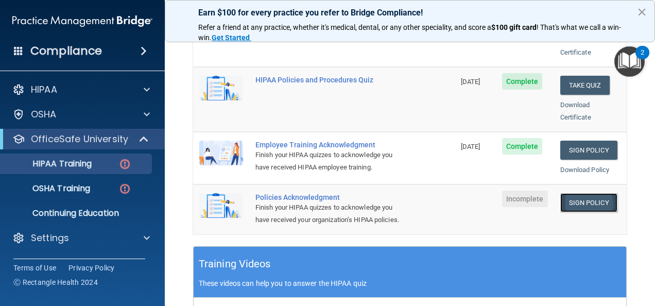
click at [592, 193] on link "Sign Policy" at bounding box center [589, 202] width 57 height 19
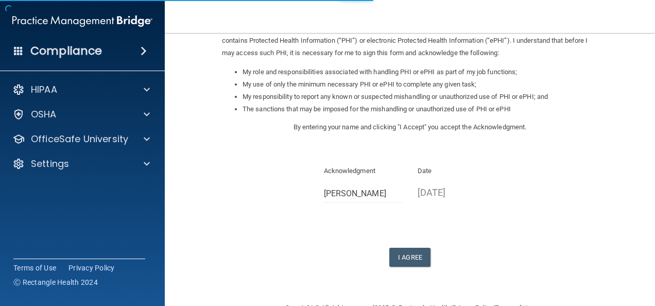
scroll to position [166, 0]
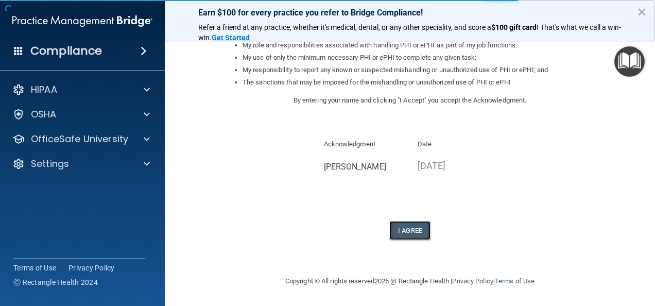
click at [409, 231] on button "I Agree" at bounding box center [410, 230] width 41 height 19
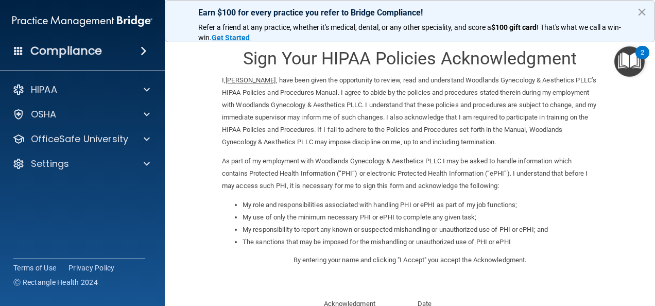
scroll to position [0, 0]
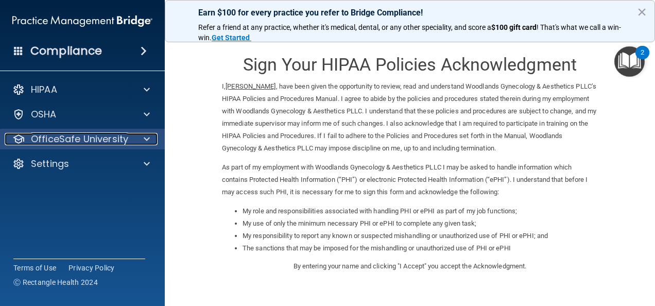
click at [53, 141] on p "OfficeSafe University" at bounding box center [79, 139] width 97 height 12
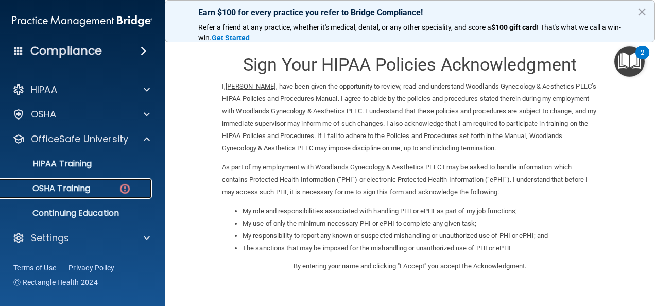
click at [70, 190] on p "OSHA Training" at bounding box center [48, 188] width 83 height 10
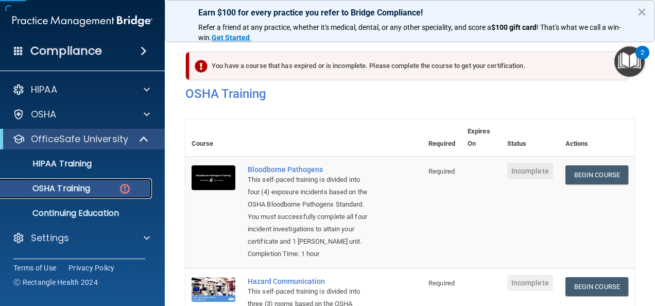
click at [69, 190] on p "OSHA Training" at bounding box center [48, 188] width 83 height 10
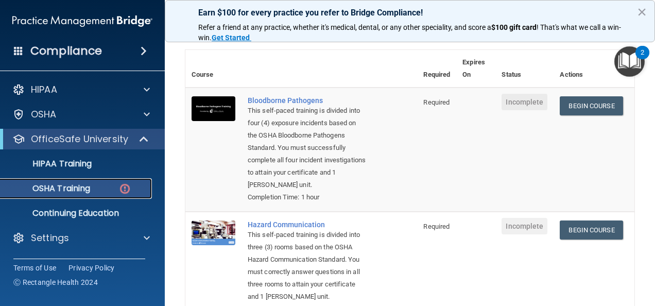
scroll to position [55, 0]
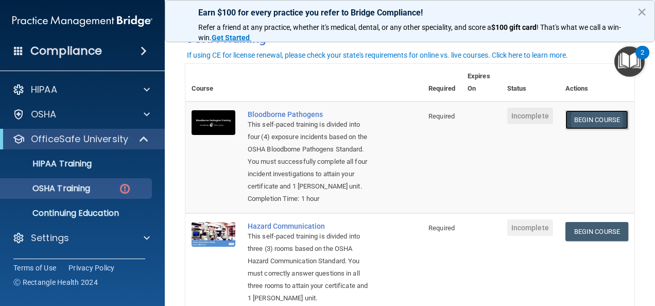
click at [592, 123] on link "Begin Course" at bounding box center [597, 119] width 63 height 19
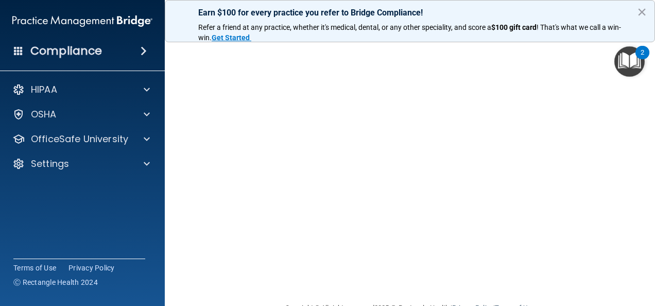
scroll to position [135, 0]
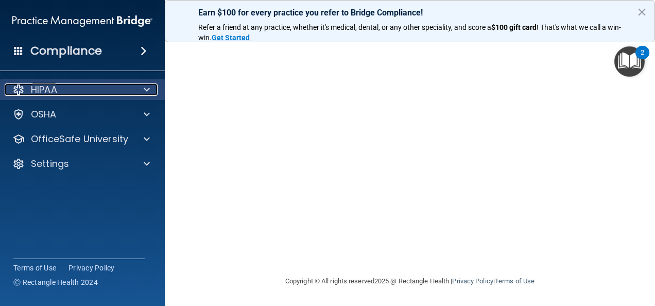
click at [58, 93] on div "HIPAA" at bounding box center [69, 89] width 128 height 12
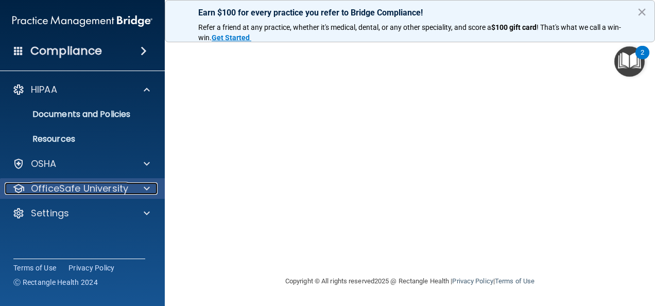
click at [88, 185] on p "OfficeSafe University" at bounding box center [79, 188] width 97 height 12
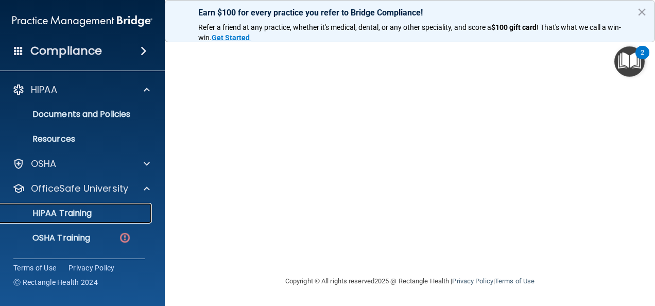
click at [82, 208] on p "HIPAA Training" at bounding box center [49, 213] width 85 height 10
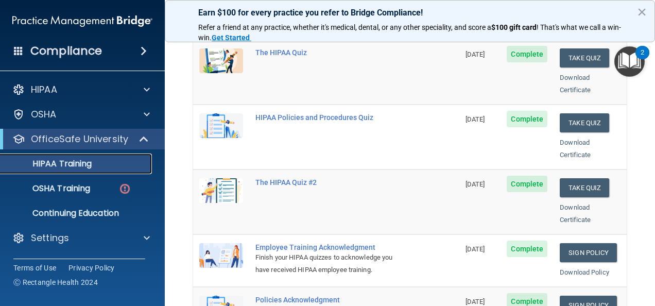
scroll to position [257, 0]
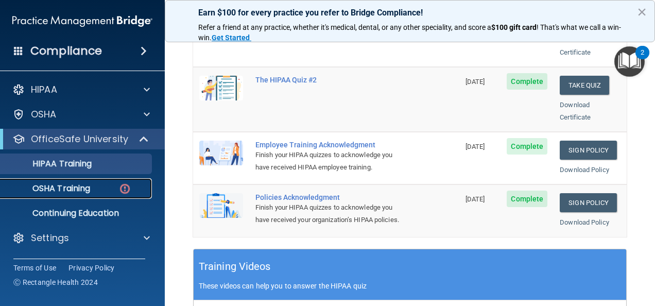
click at [79, 183] on p "OSHA Training" at bounding box center [48, 188] width 83 height 10
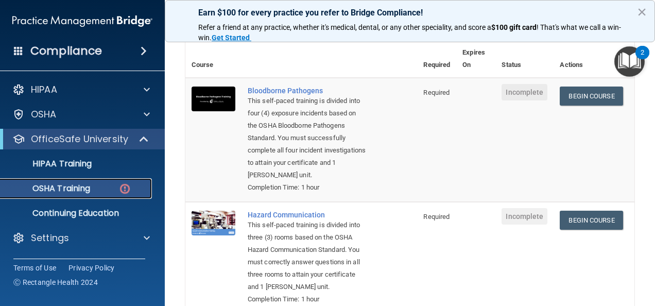
scroll to position [63, 0]
